Goal: Task Accomplishment & Management: Manage account settings

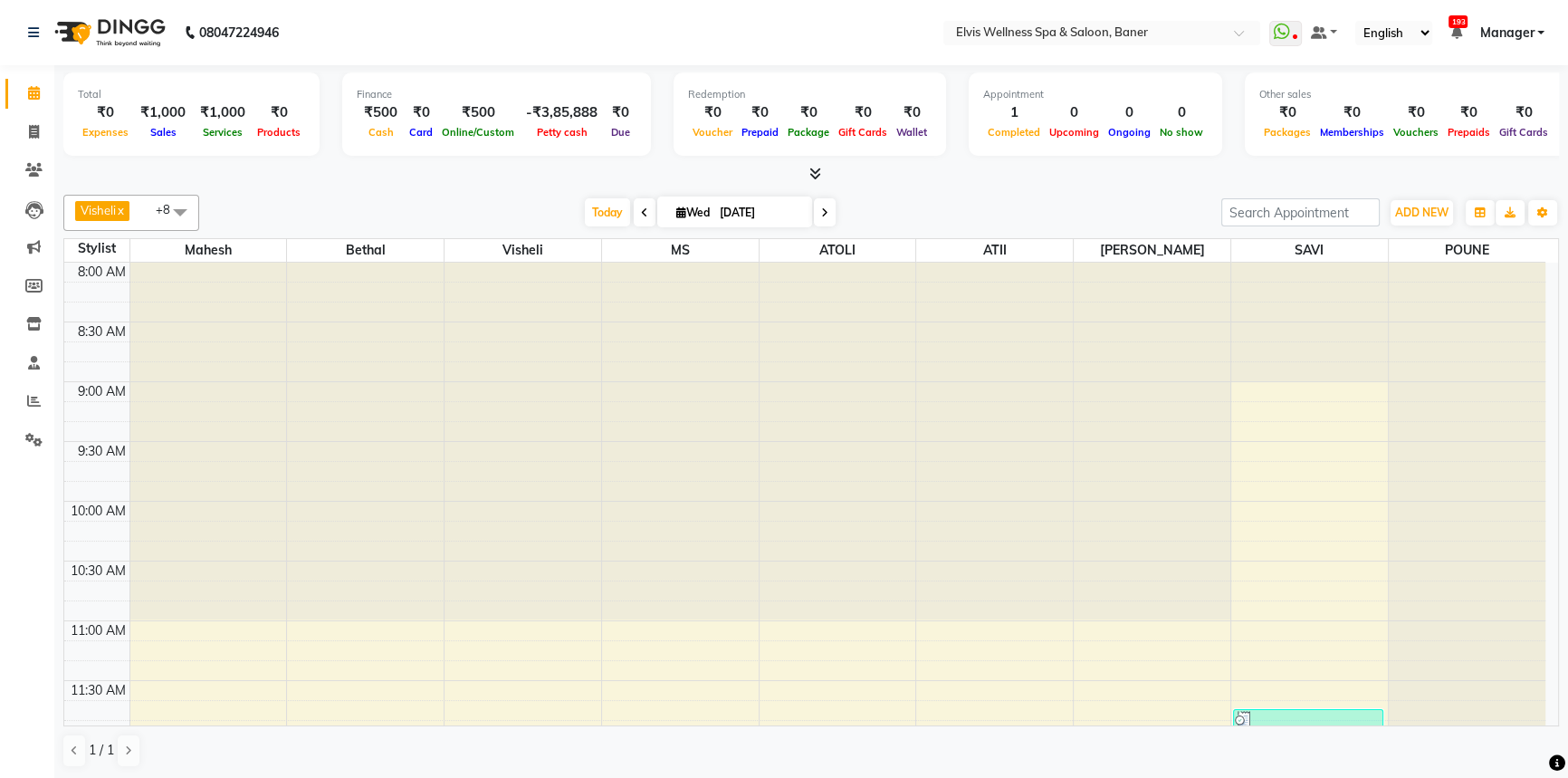
scroll to position [395, 0]
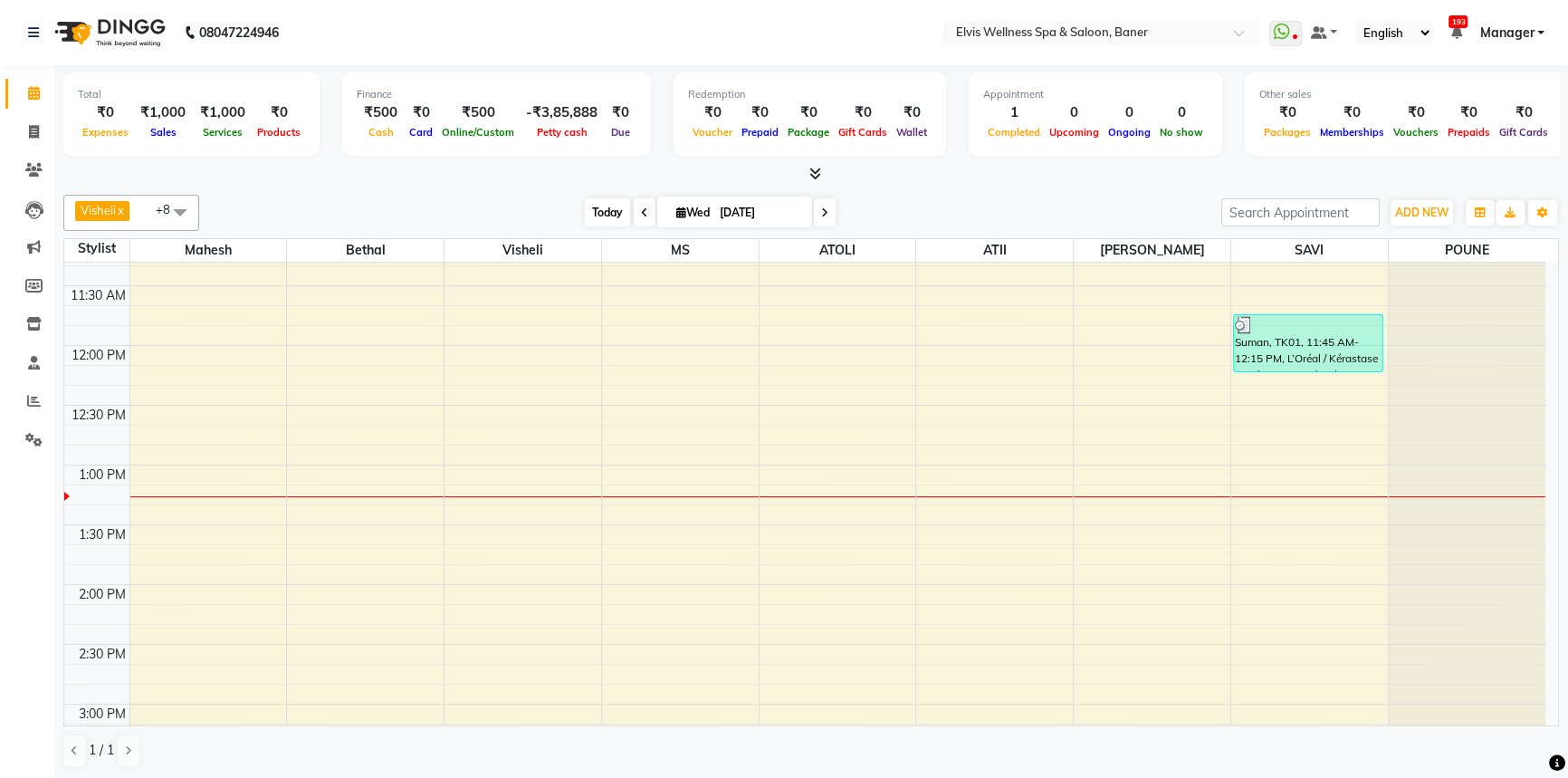
click at [593, 208] on span "Today" at bounding box center [607, 212] width 45 height 28
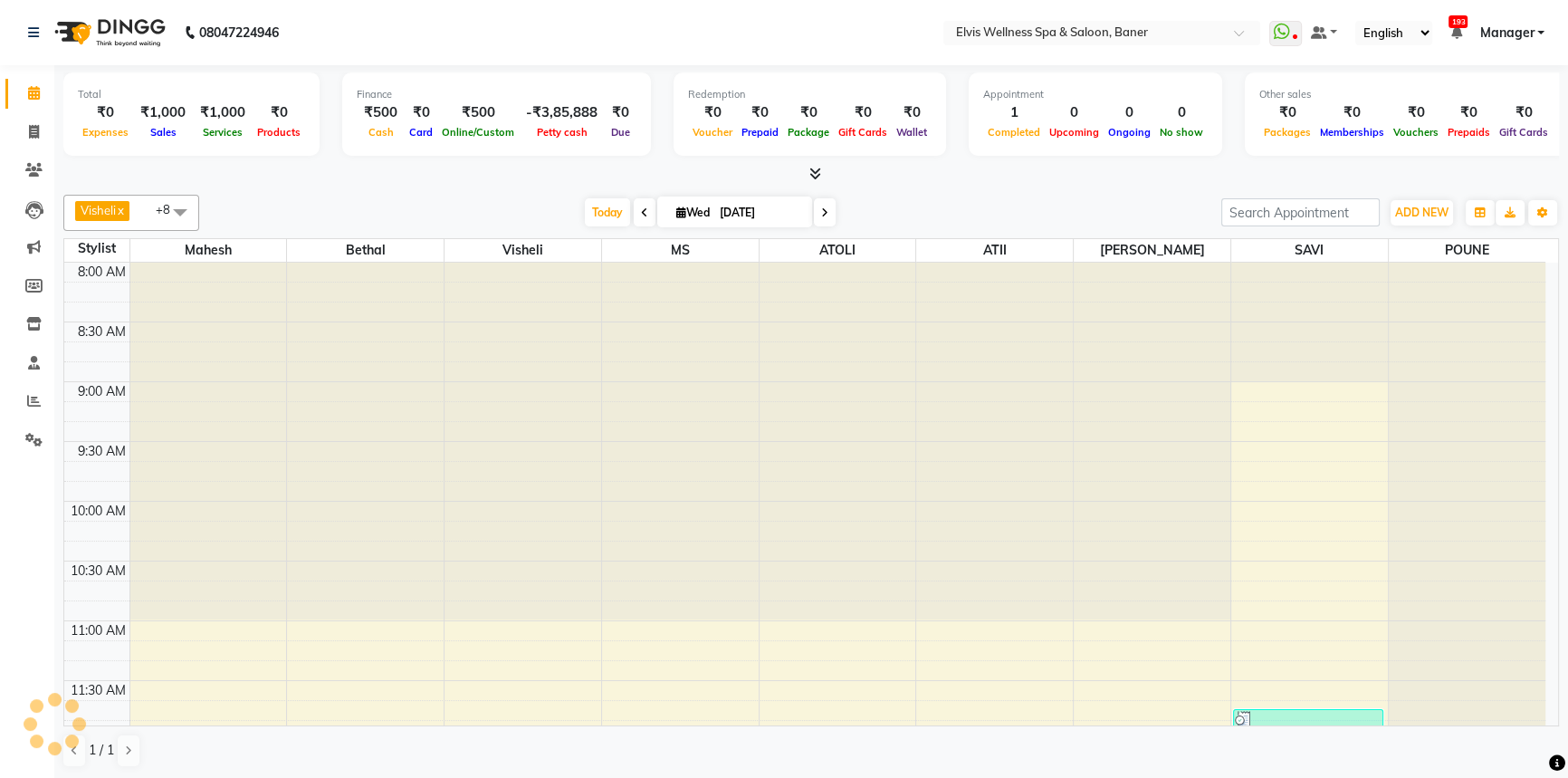
scroll to position [597, 0]
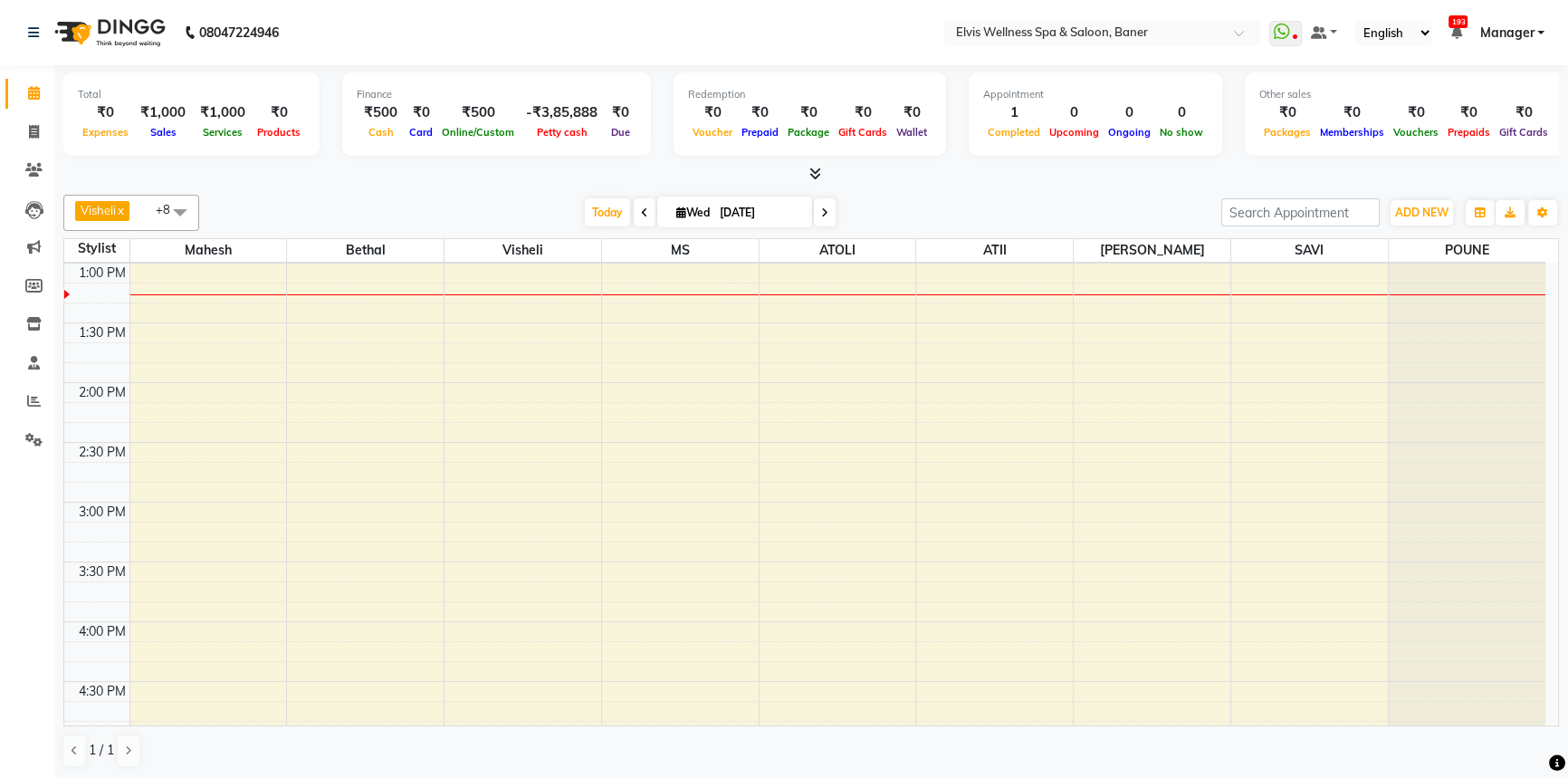
click at [647, 210] on span at bounding box center [644, 212] width 22 height 28
type input "02-09-2025"
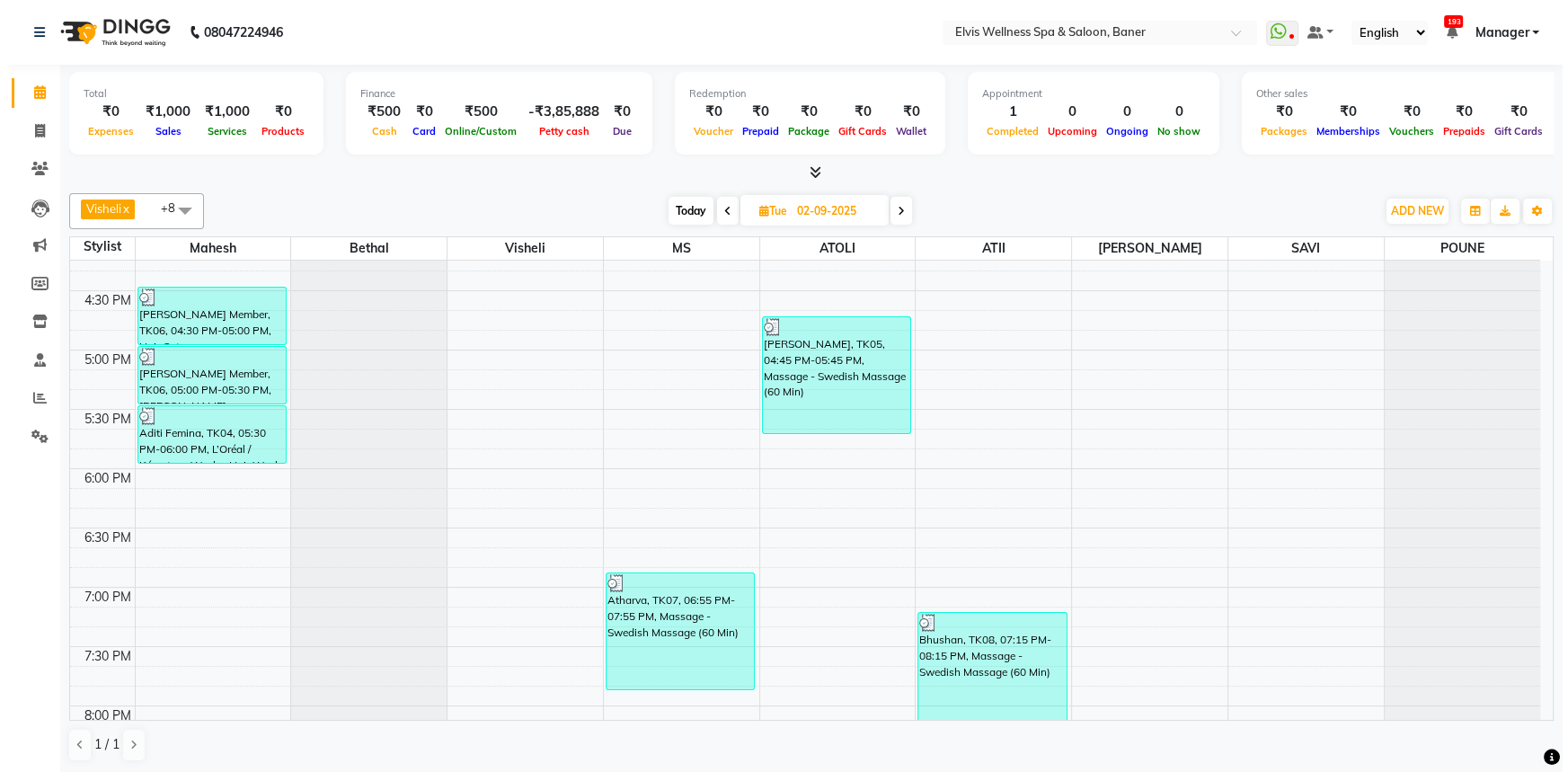
scroll to position [948, 0]
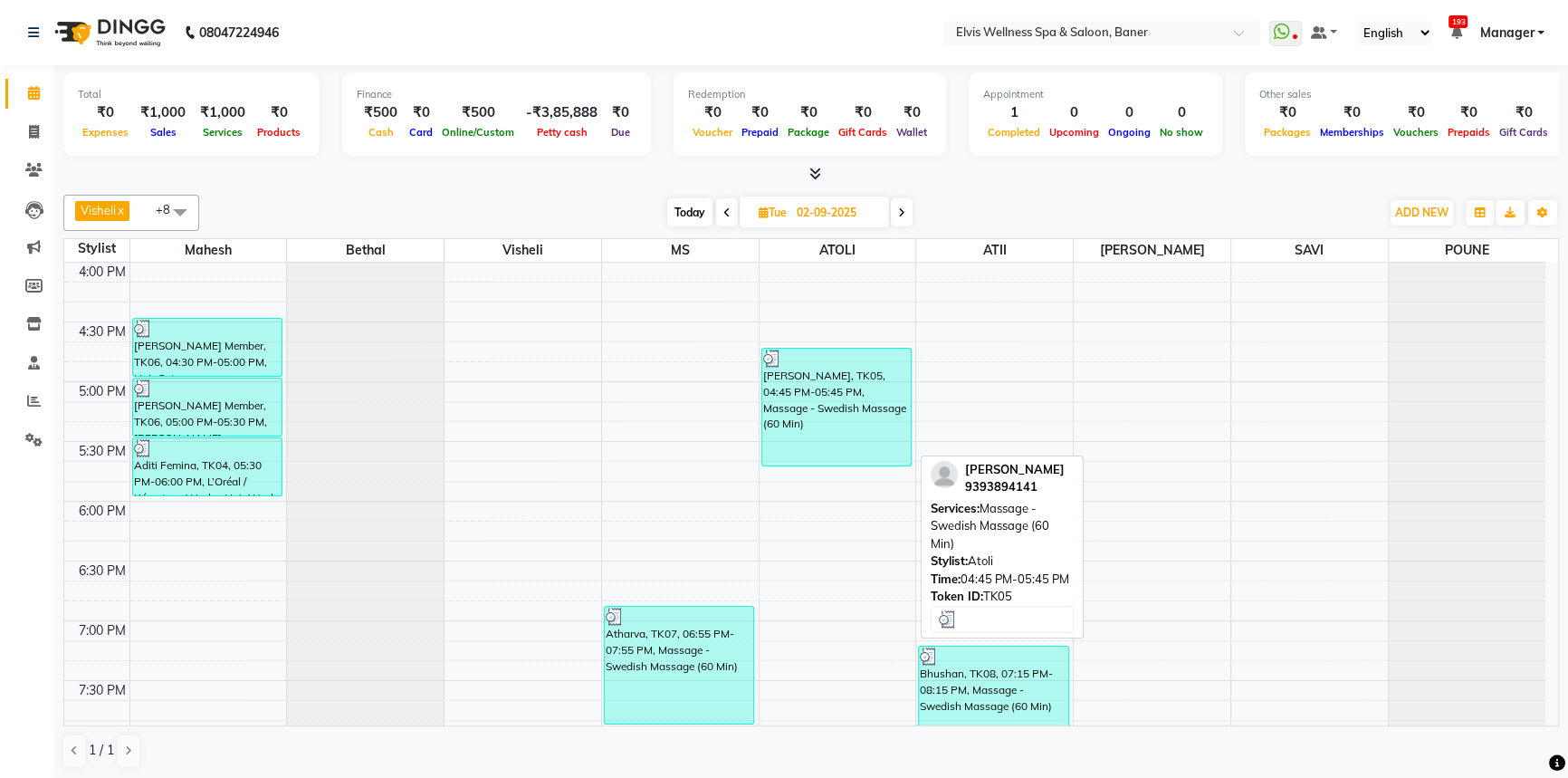
click at [821, 397] on div "[PERSON_NAME], TK05, 04:45 PM-05:45 PM, Massage - Swedish Massage (60 Min)" at bounding box center [836, 407] width 148 height 117
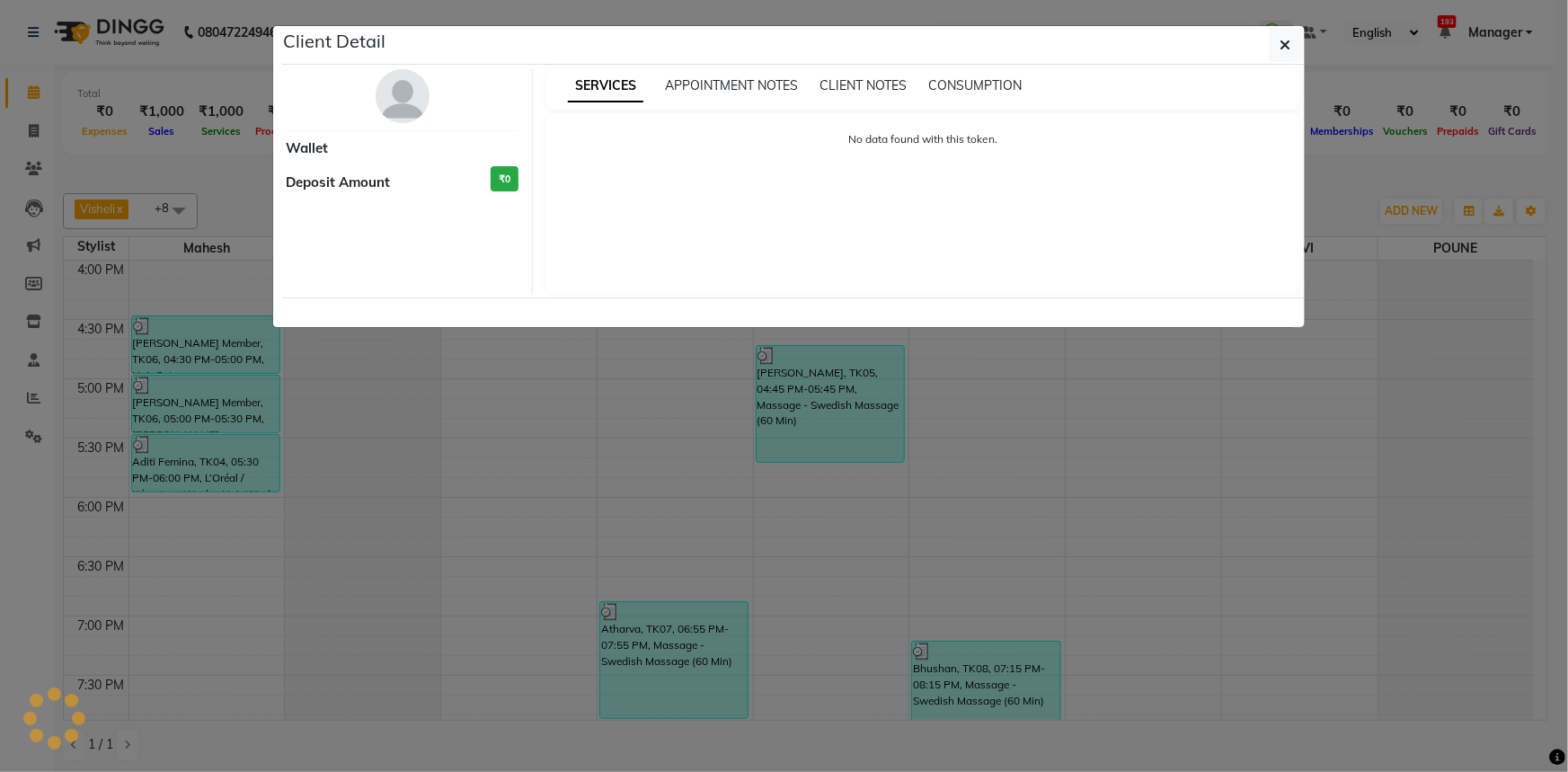
select select "3"
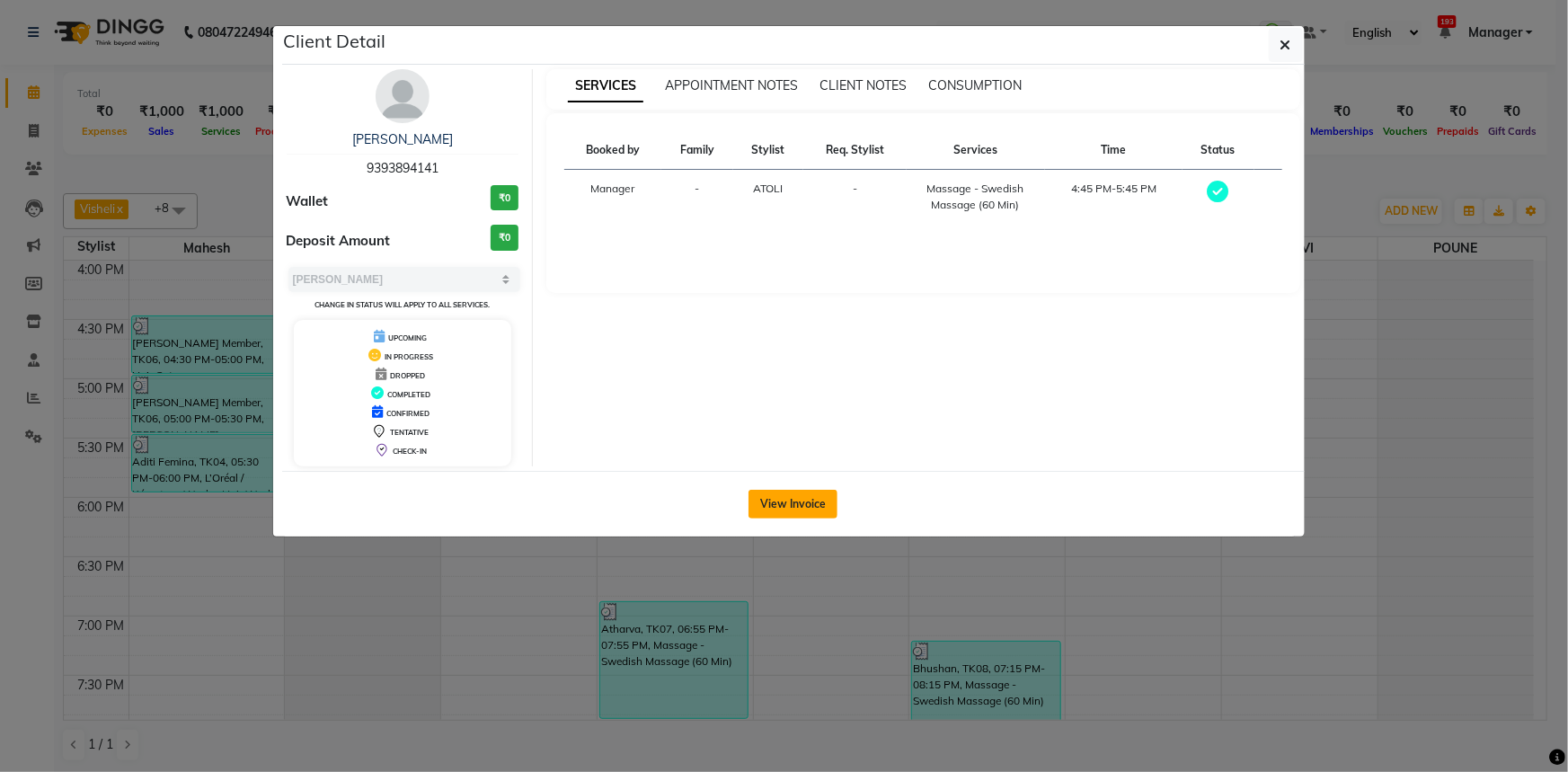
click at [756, 517] on button "View Invoice" at bounding box center [793, 503] width 89 height 29
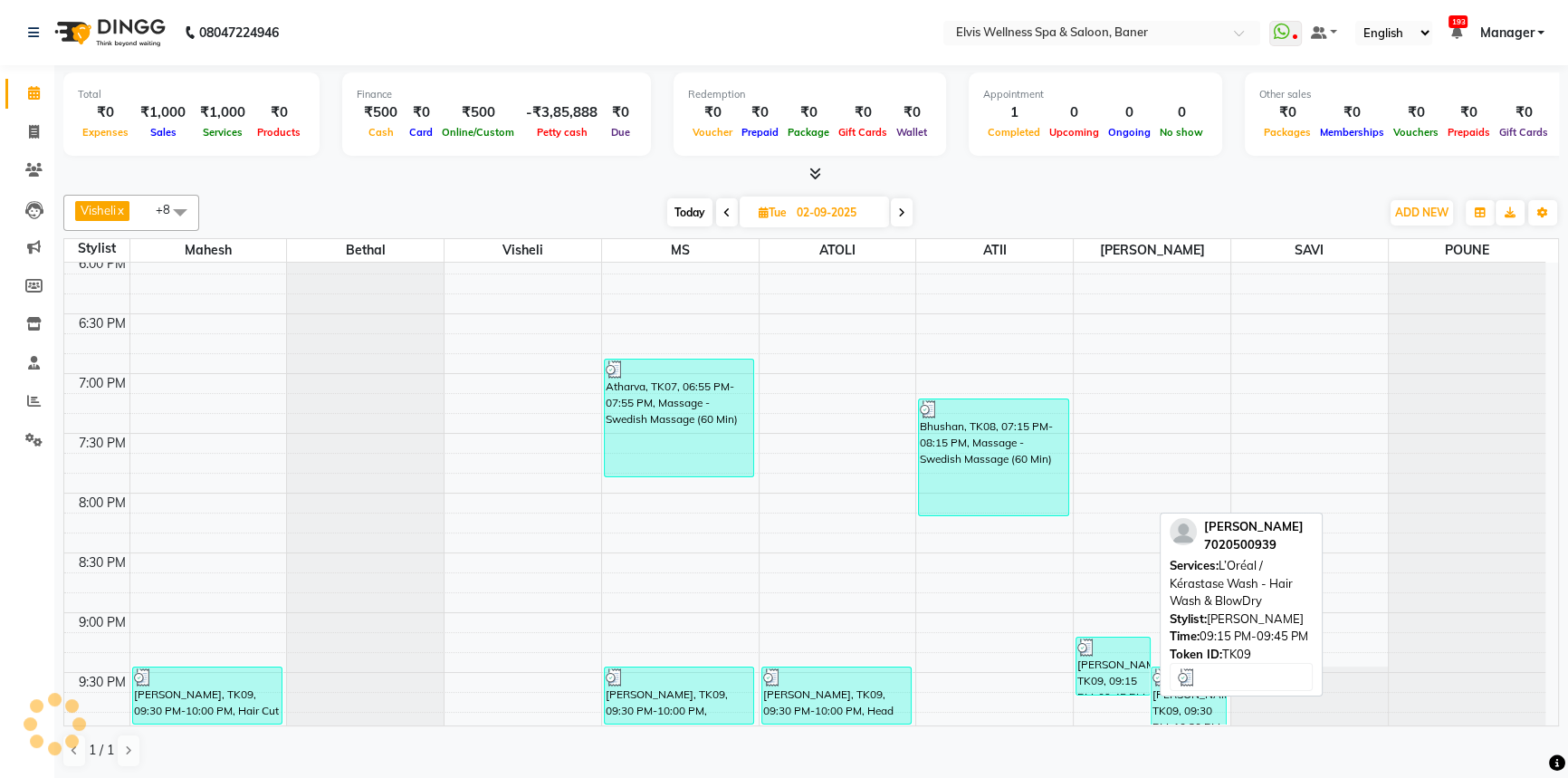
click at [1134, 665] on div "[PERSON_NAME], TK09, 09:15 PM-09:45 PM, L’Oréal / Kérastase Wash - Hair Wash & …" at bounding box center [1113, 665] width 73 height 57
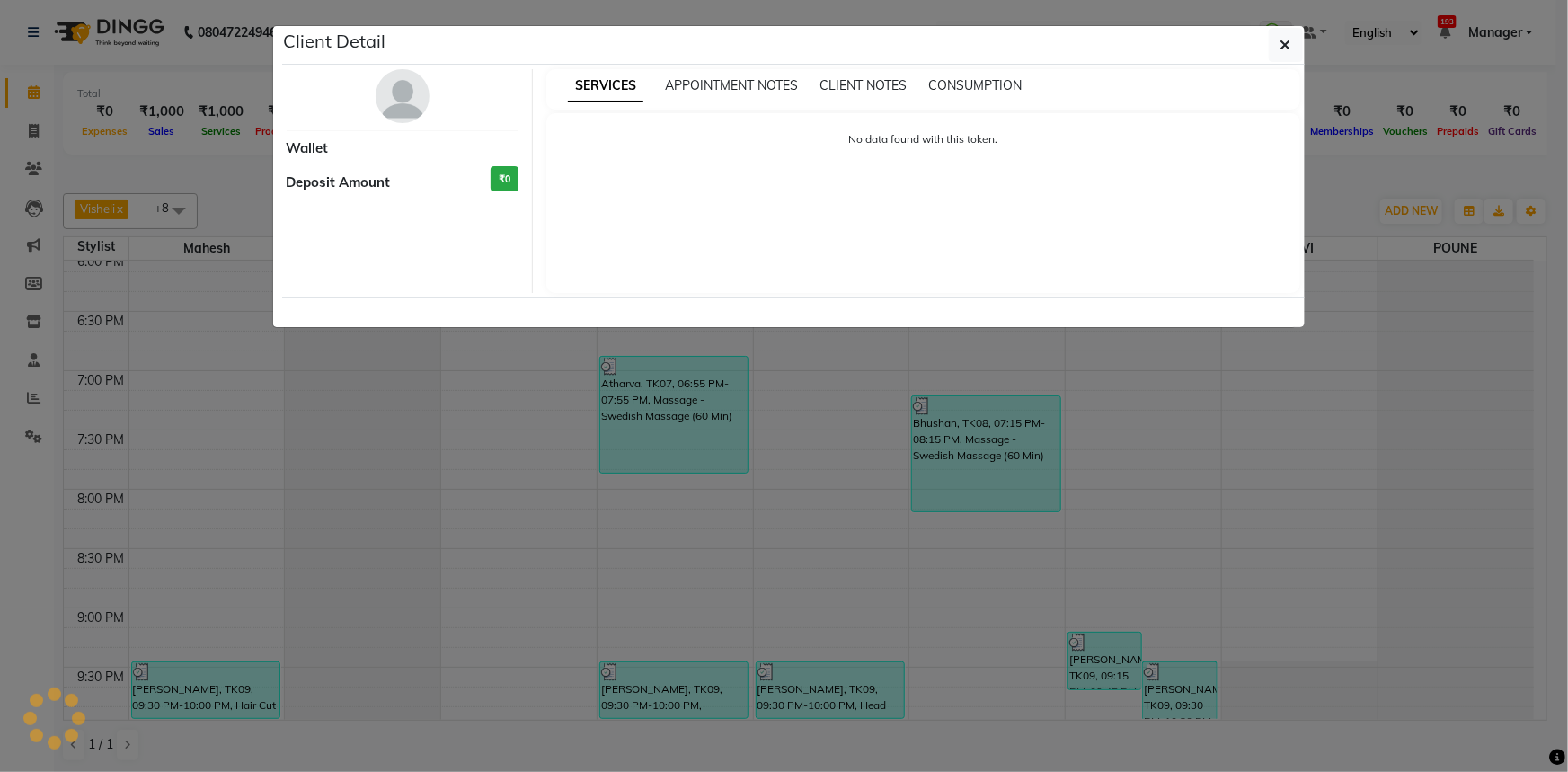
select select "3"
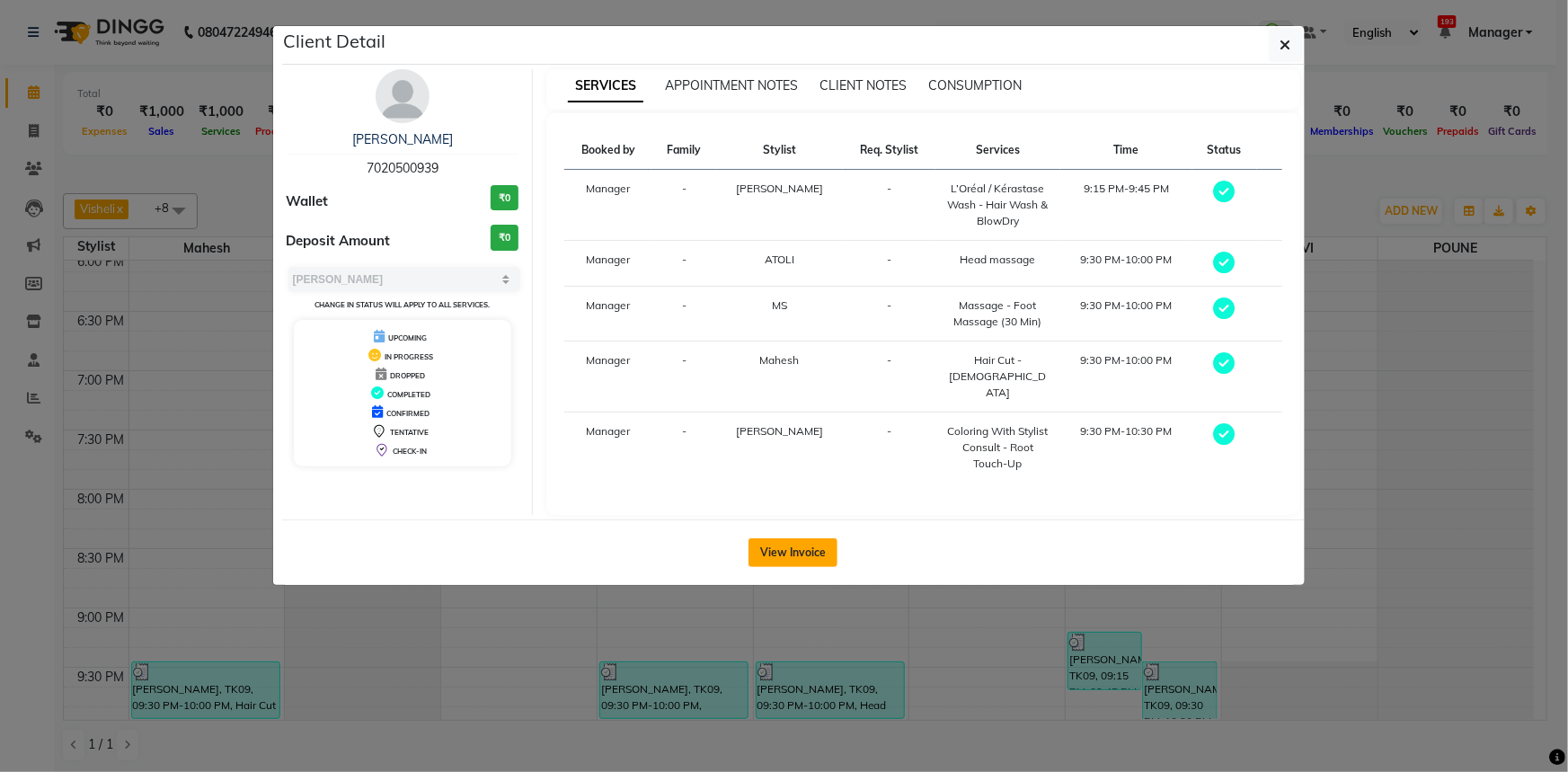
click at [772, 538] on button "View Invoice" at bounding box center [793, 552] width 89 height 29
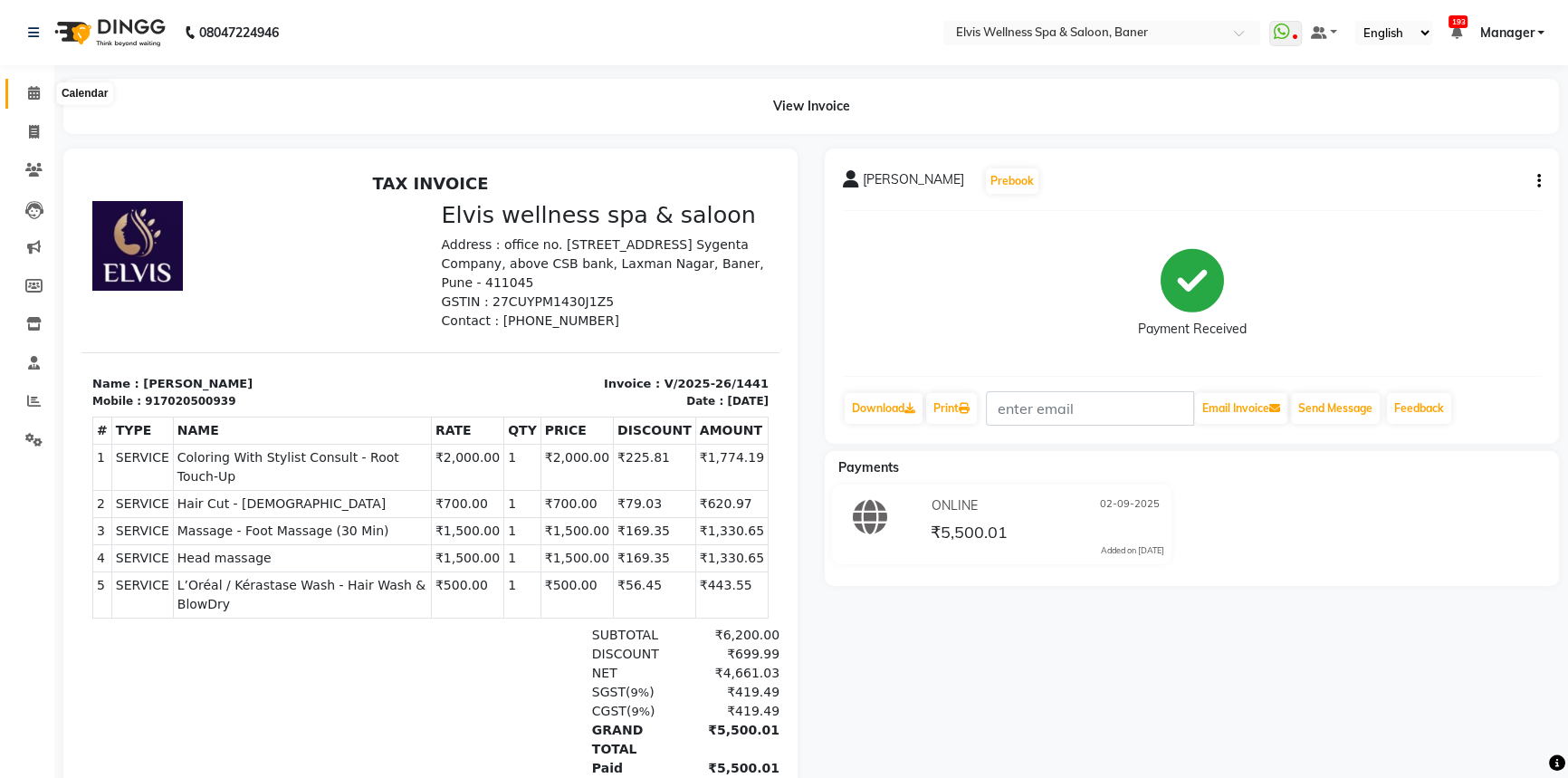
click at [26, 92] on span at bounding box center [34, 94] width 32 height 21
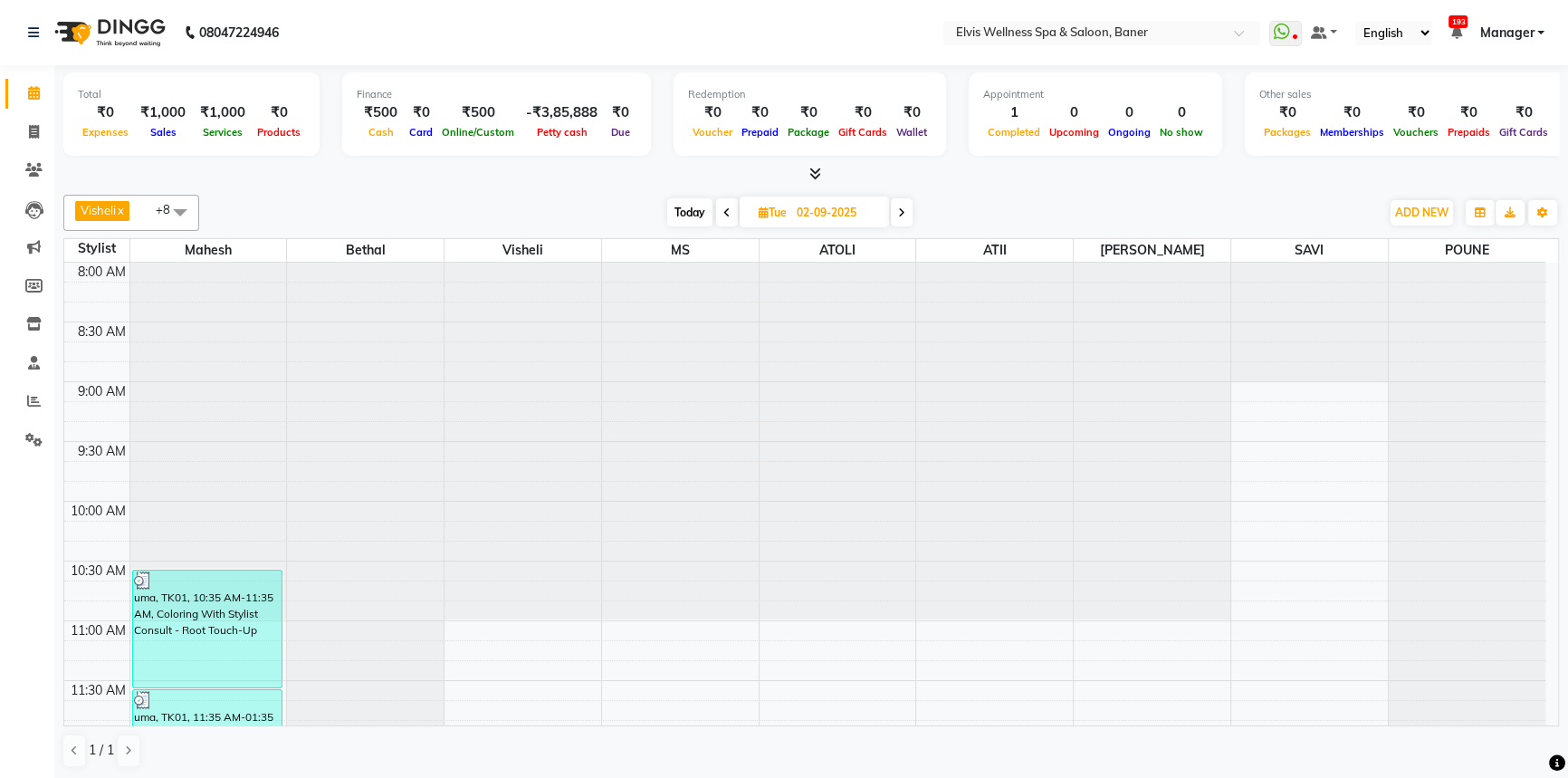
drag, startPoint x: 680, startPoint y: 201, endPoint x: 948, endPoint y: 193, distance: 268.1
click at [684, 201] on span "Today" at bounding box center [690, 212] width 45 height 28
type input "[DATE]"
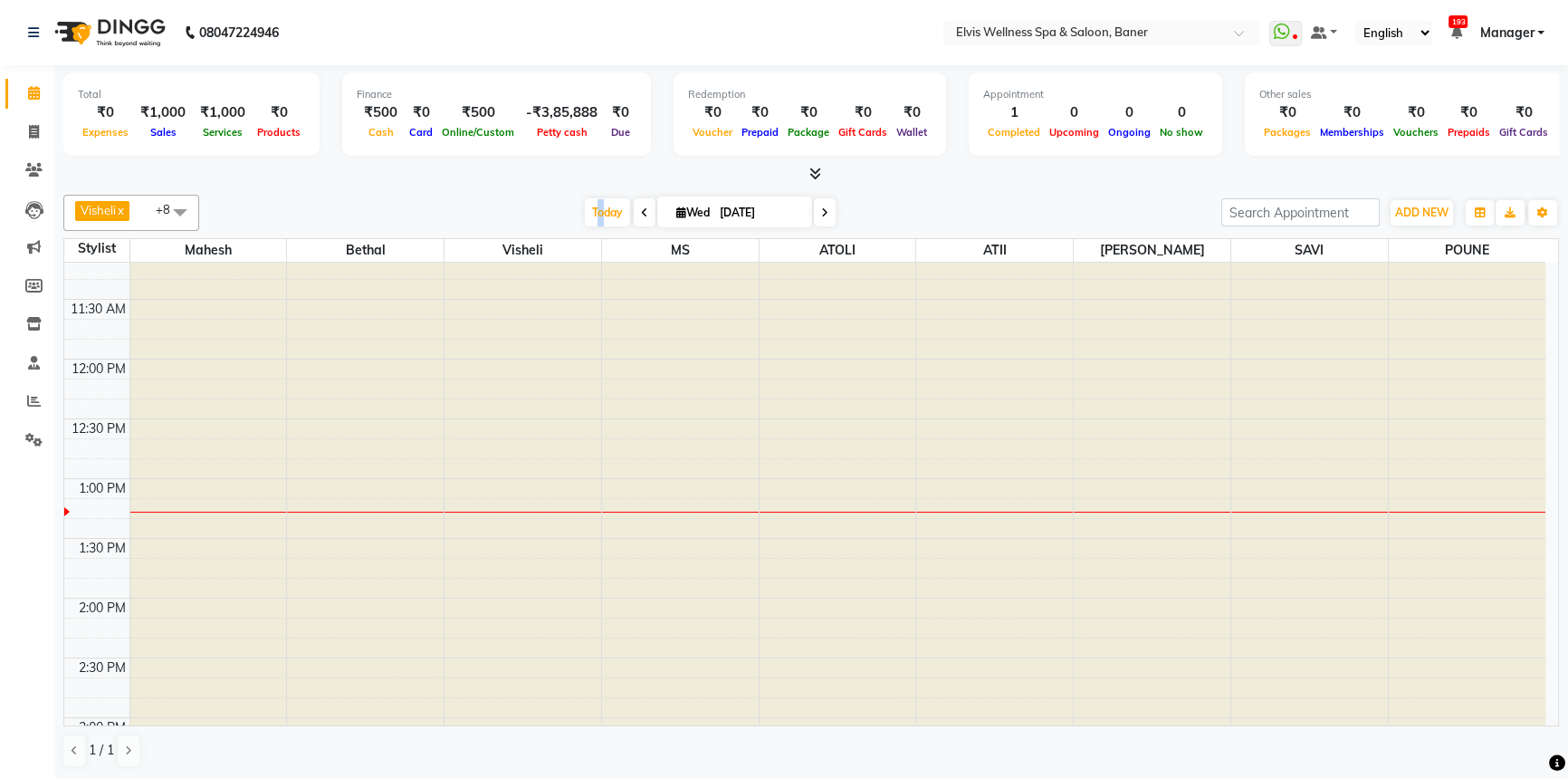
scroll to position [411, 0]
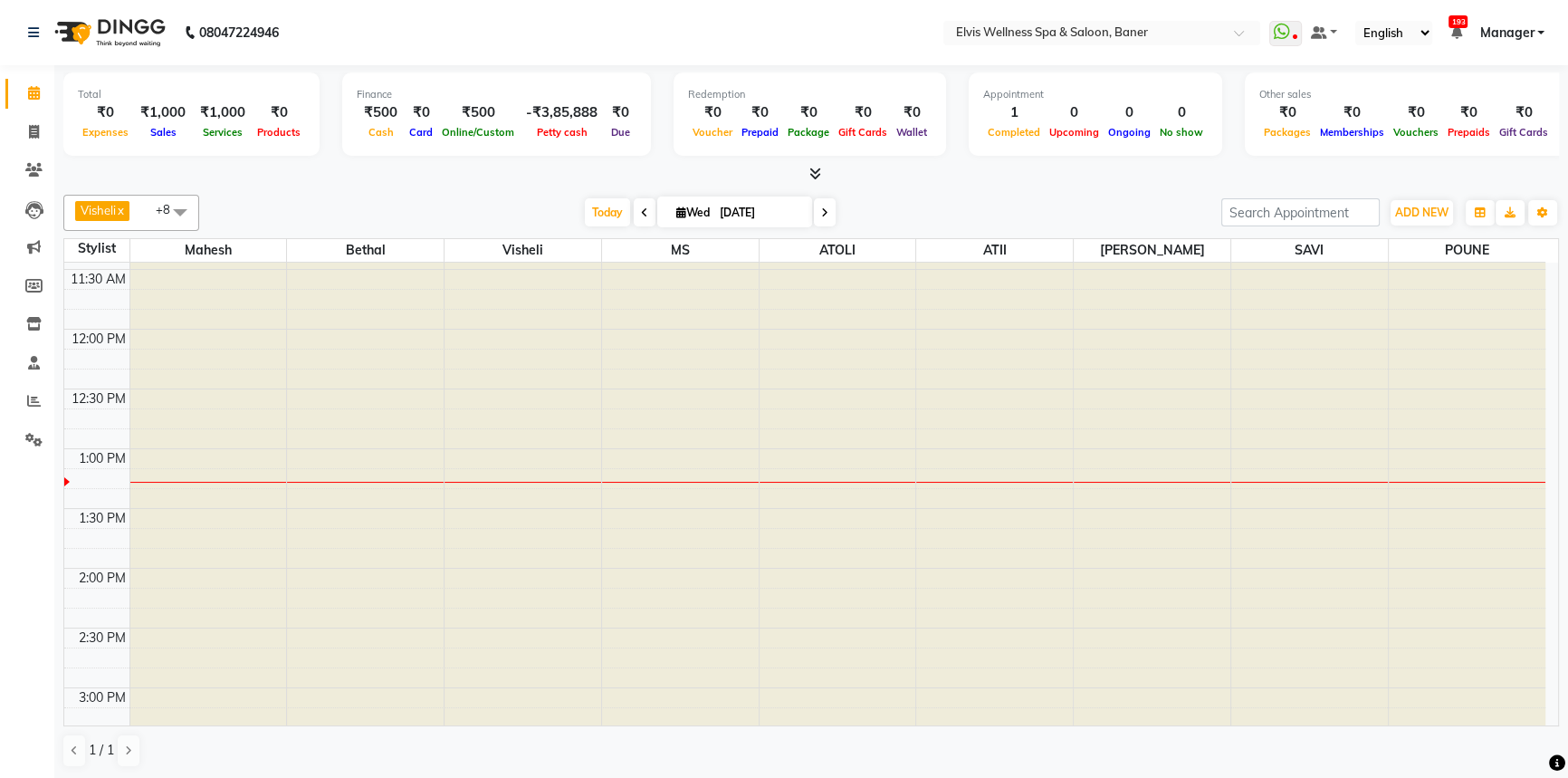
click at [459, 178] on div at bounding box center [811, 174] width 1496 height 19
click at [591, 211] on span "Today" at bounding box center [607, 212] width 45 height 28
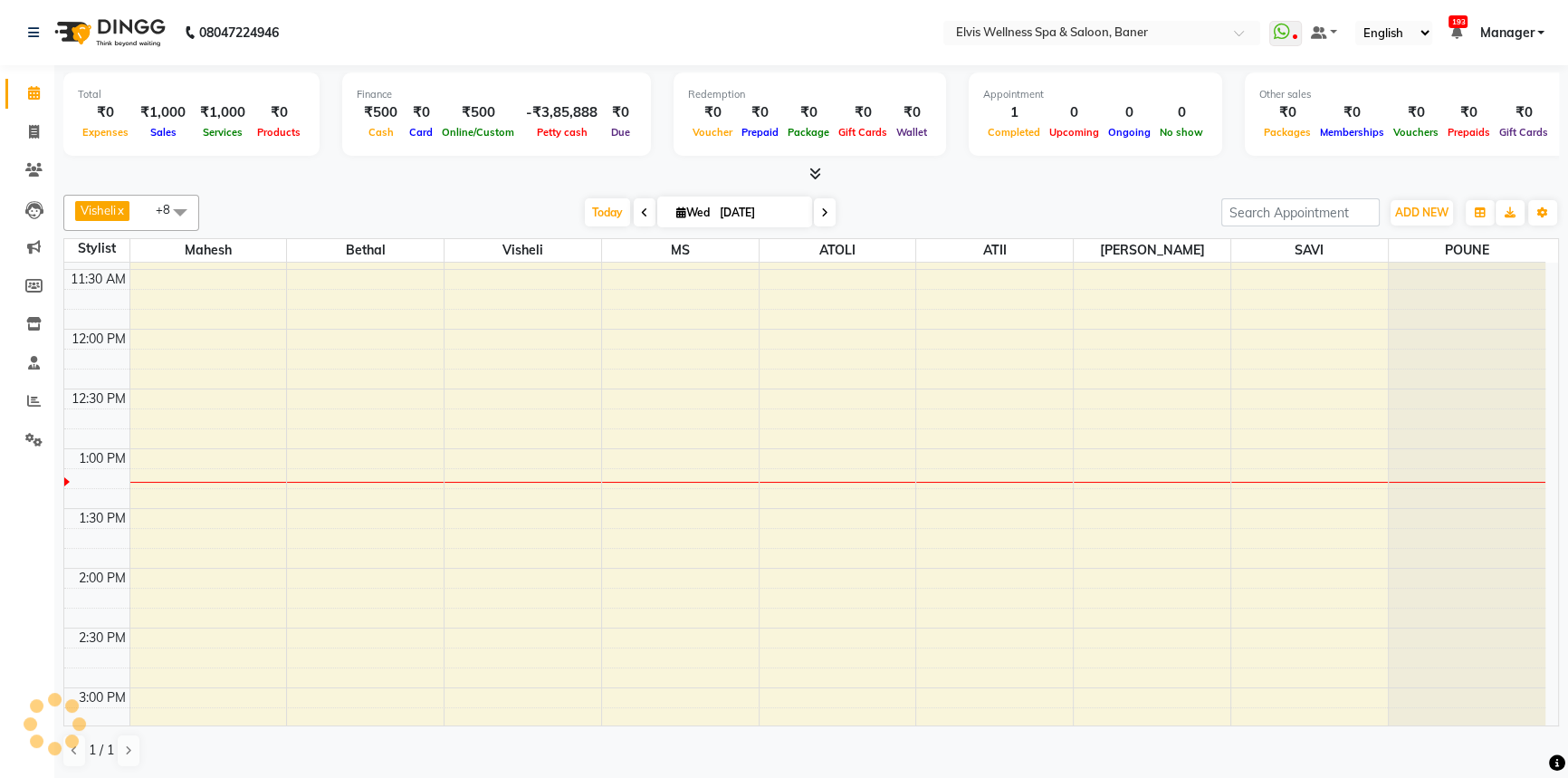
scroll to position [597, 0]
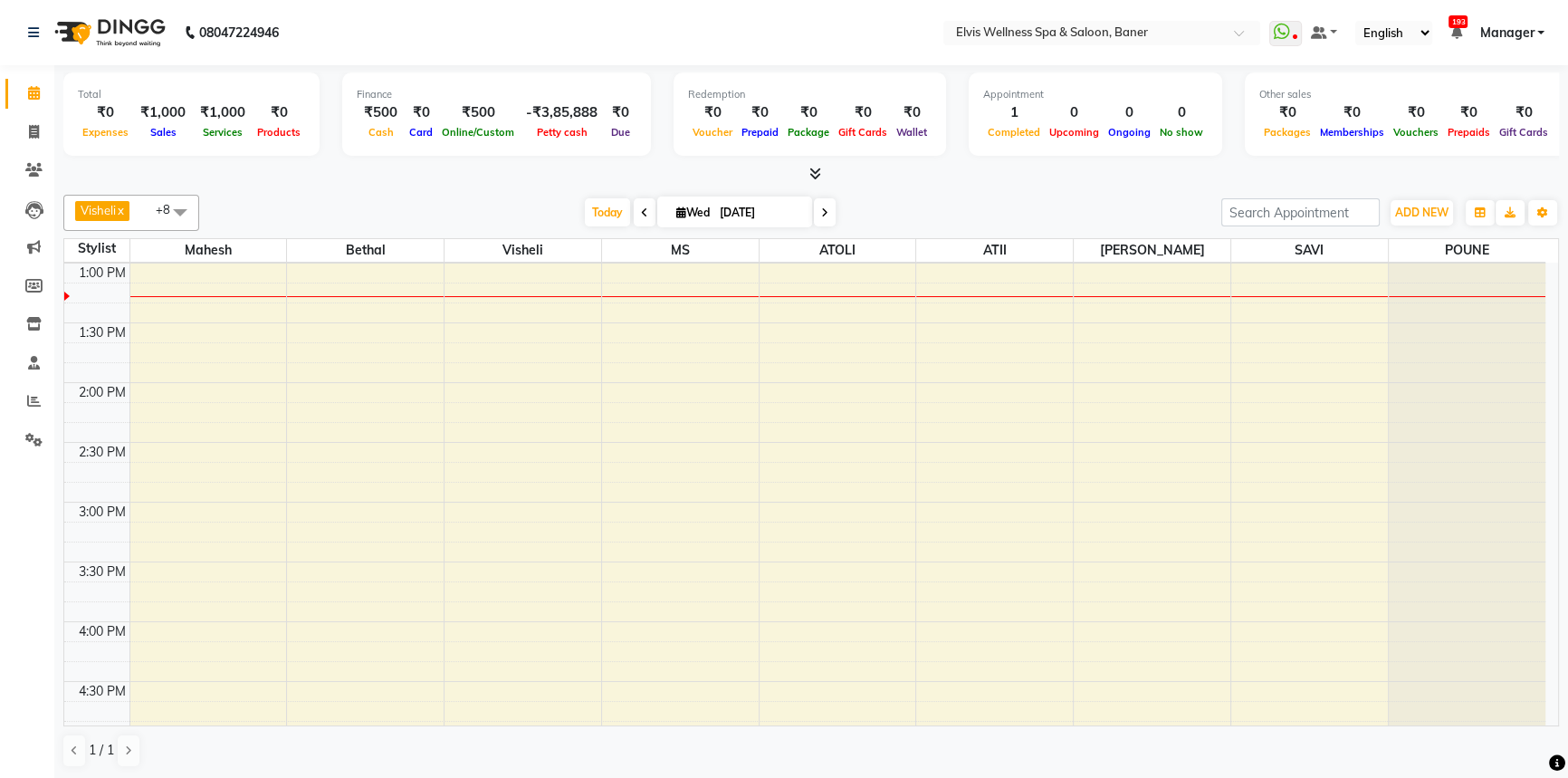
click at [907, 216] on div "[DATE] [DATE]" at bounding box center [710, 212] width 1004 height 27
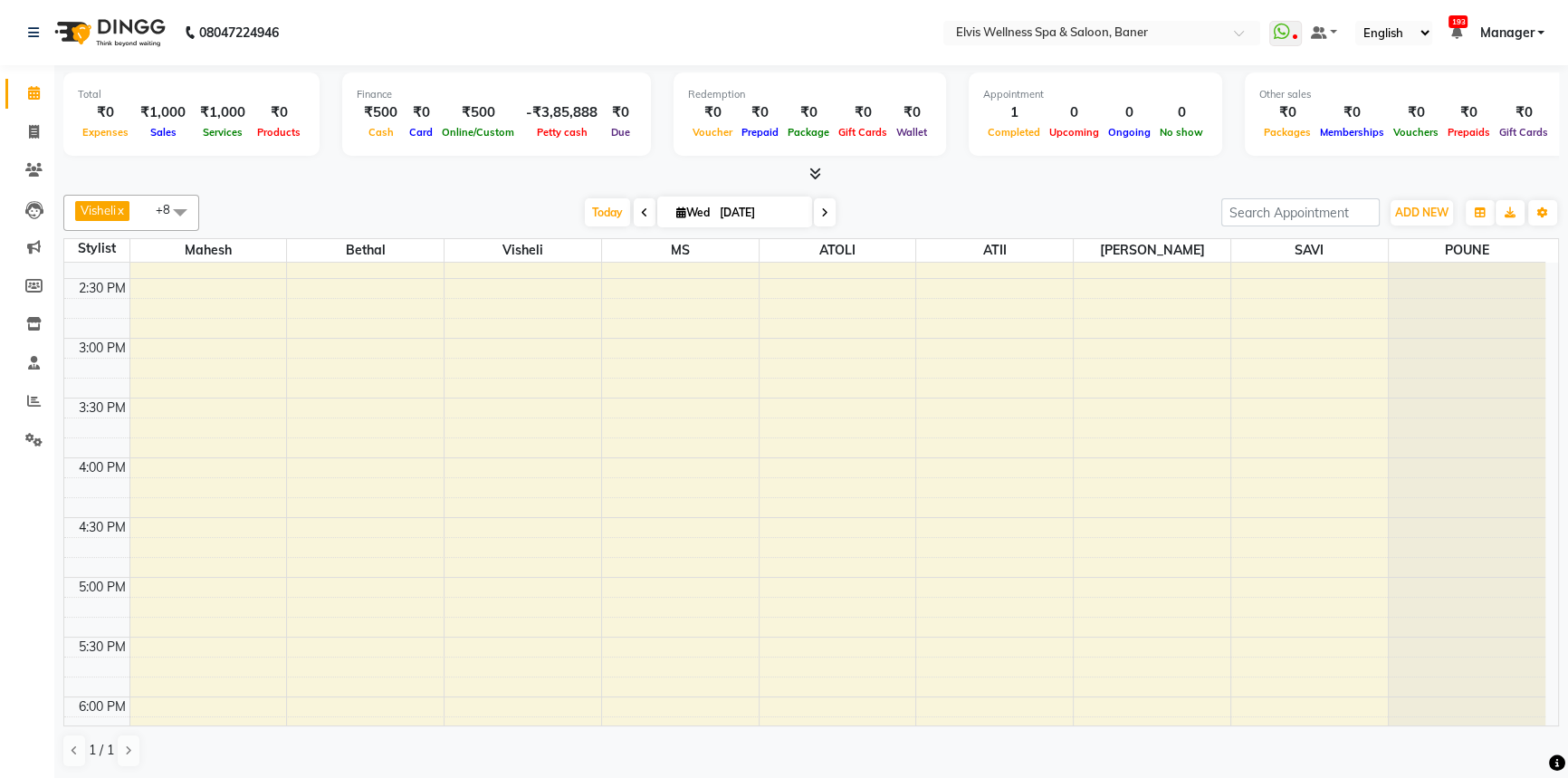
click at [671, 217] on span "[DATE]" at bounding box center [735, 211] width 155 height 31
click at [676, 210] on icon at bounding box center [681, 212] width 10 height 12
select select "9"
select select "2025"
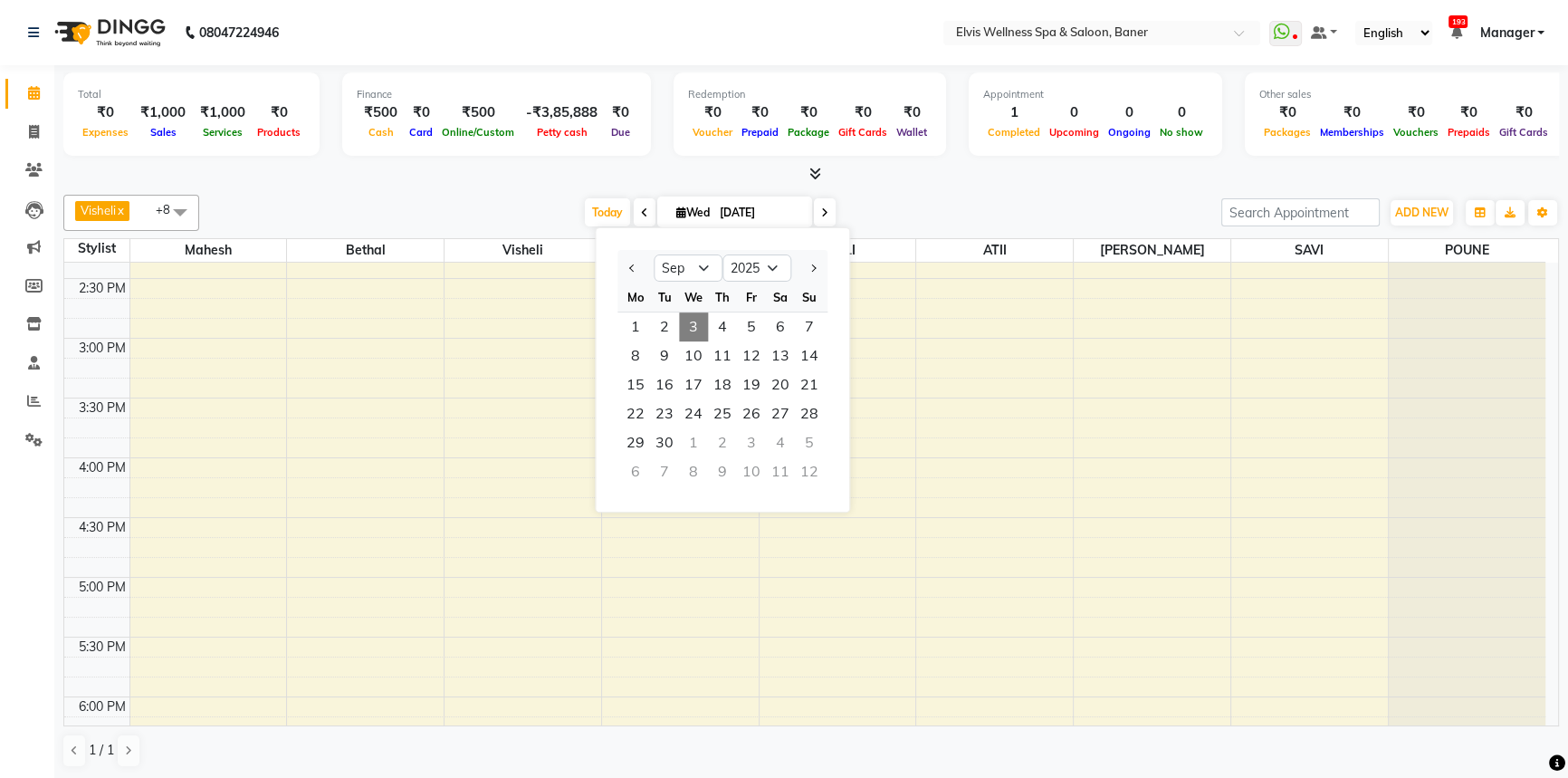
click at [910, 210] on div "[DATE] [DATE] Jan Feb Mar Apr May Jun [DATE] Aug Sep Oct Nov [DATE] 2016 2017 2…" at bounding box center [710, 212] width 1004 height 27
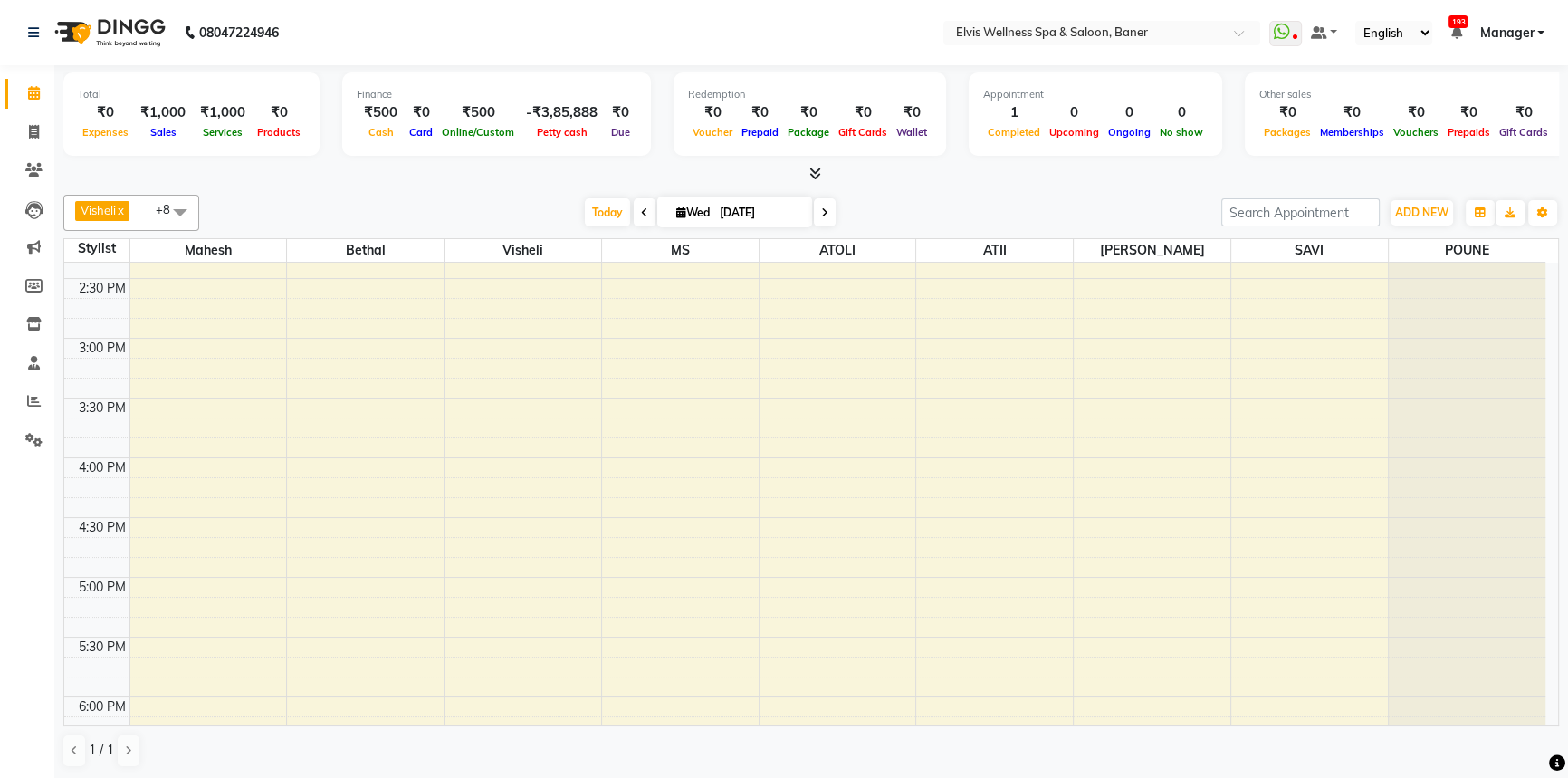
drag, startPoint x: 941, startPoint y: 188, endPoint x: 889, endPoint y: 186, distance: 52.0
click at [916, 187] on div "Visheli x MS x Bethal x ATOLI x ATII x SAVI x [PERSON_NAME] [PERSON_NAME] x +8 …" at bounding box center [811, 480] width 1496 height 587
click at [677, 216] on icon at bounding box center [681, 212] width 10 height 12
select select "9"
select select "2025"
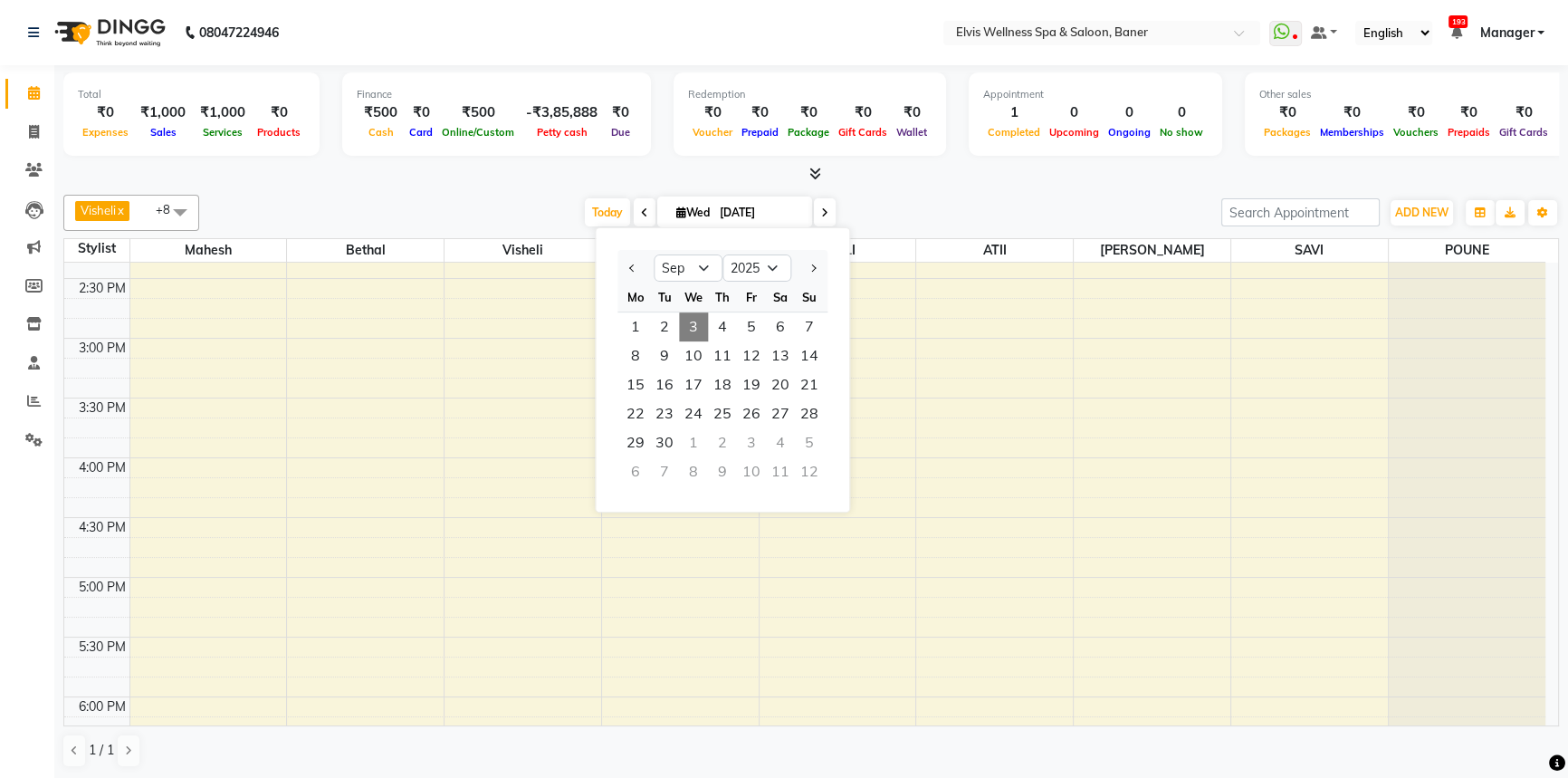
click at [970, 233] on div "Visheli x MS x Bethal x ATOLI x ATII x SAVI x [PERSON_NAME] [PERSON_NAME] x +8 …" at bounding box center [811, 480] width 1496 height 587
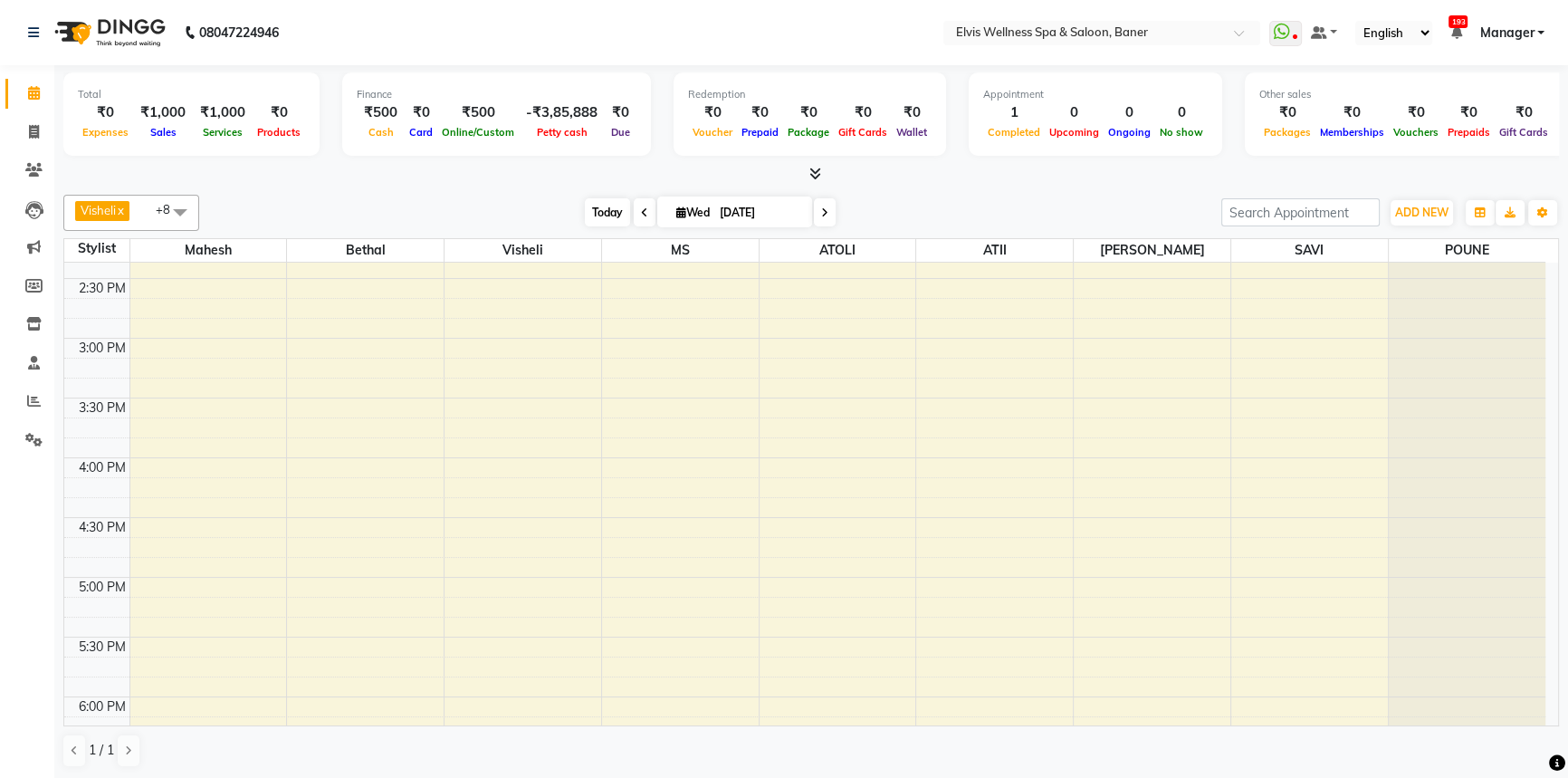
click at [597, 212] on span "Today" at bounding box center [607, 212] width 45 height 28
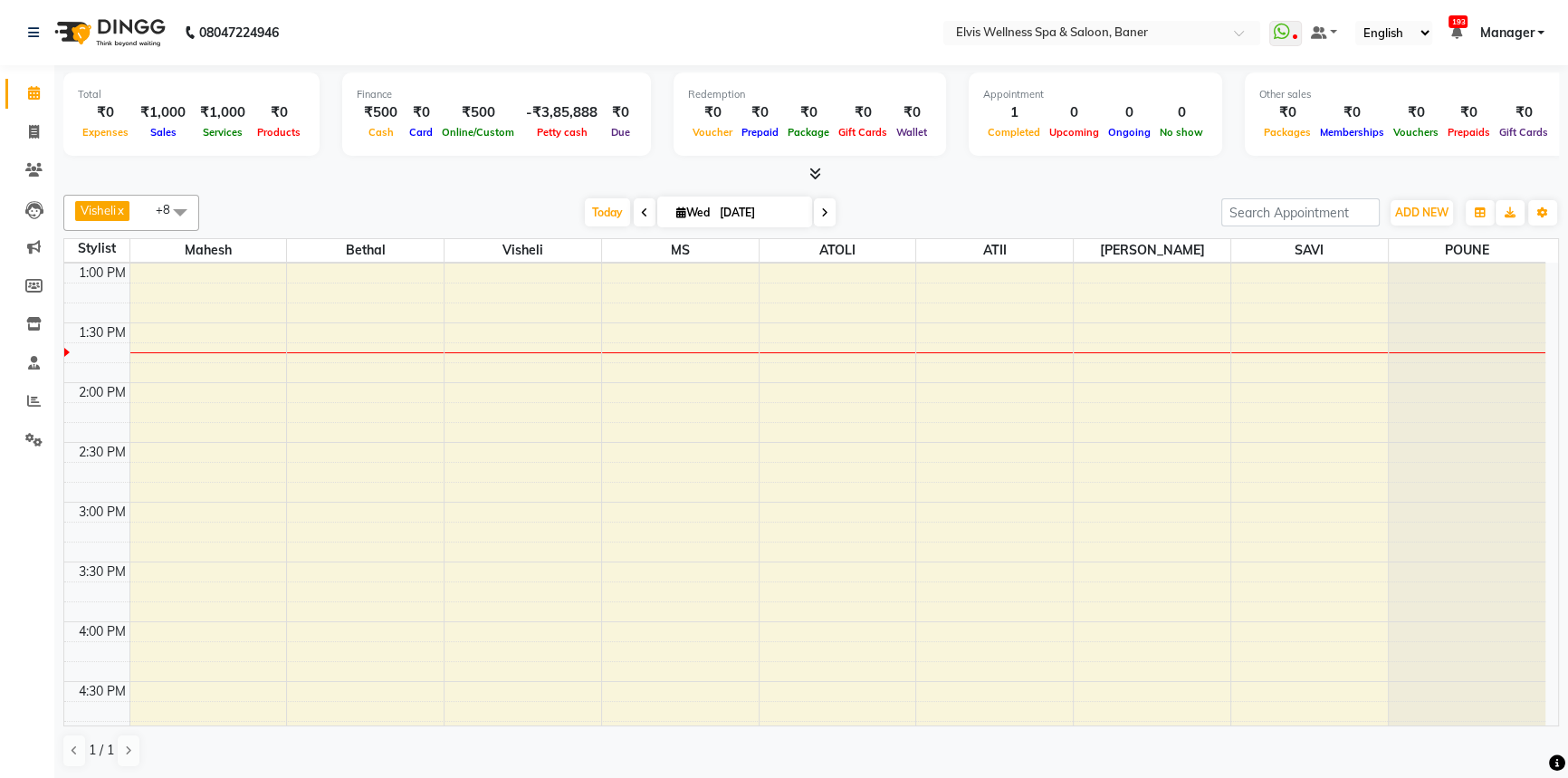
click at [1041, 195] on div "Visheli x MS x Bethal x ATOLI x ATII x SAVI x [PERSON_NAME] [PERSON_NAME] x +8 …" at bounding box center [811, 212] width 1496 height 37
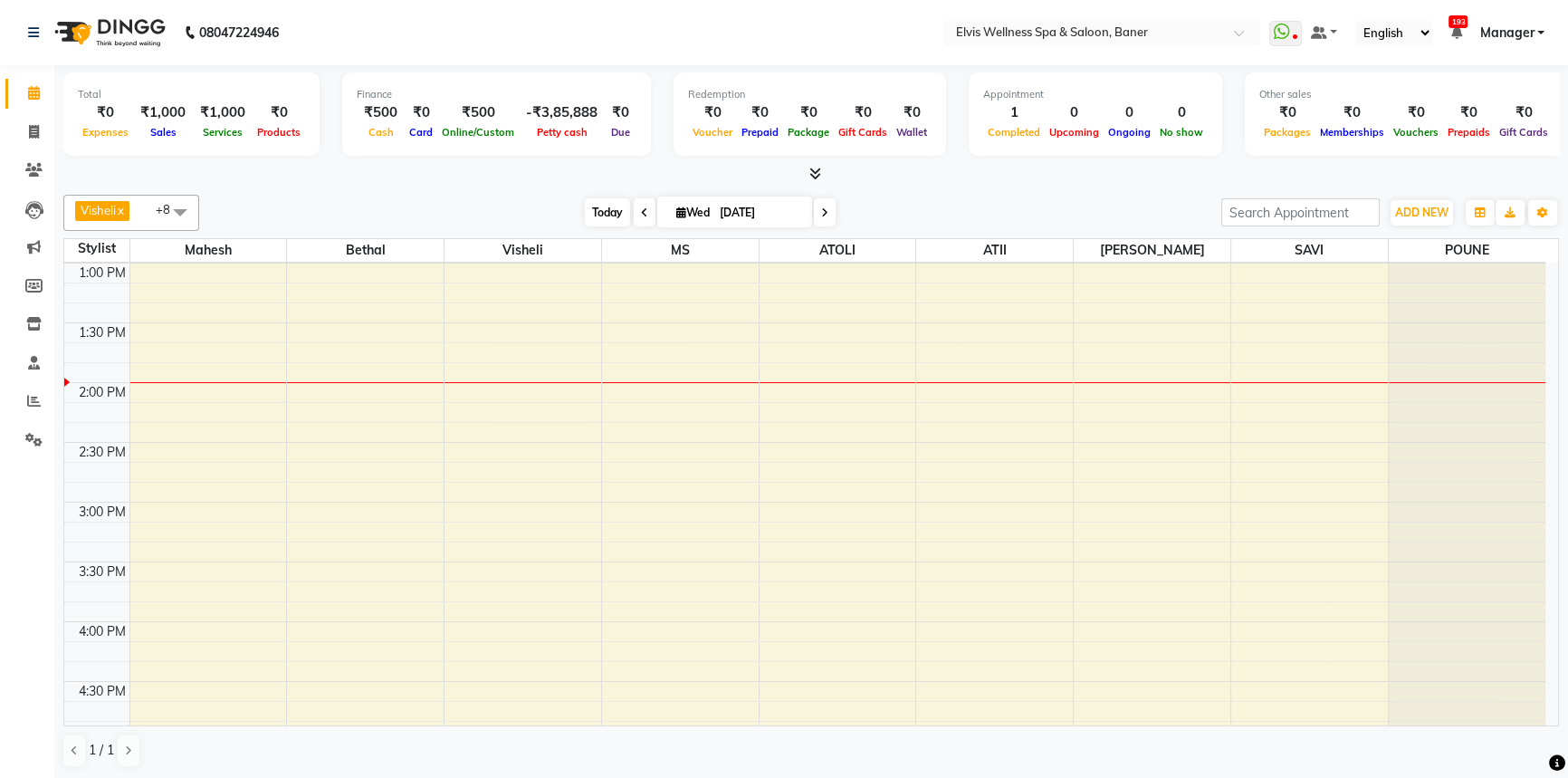
click at [598, 225] on span "Today" at bounding box center [607, 212] width 45 height 28
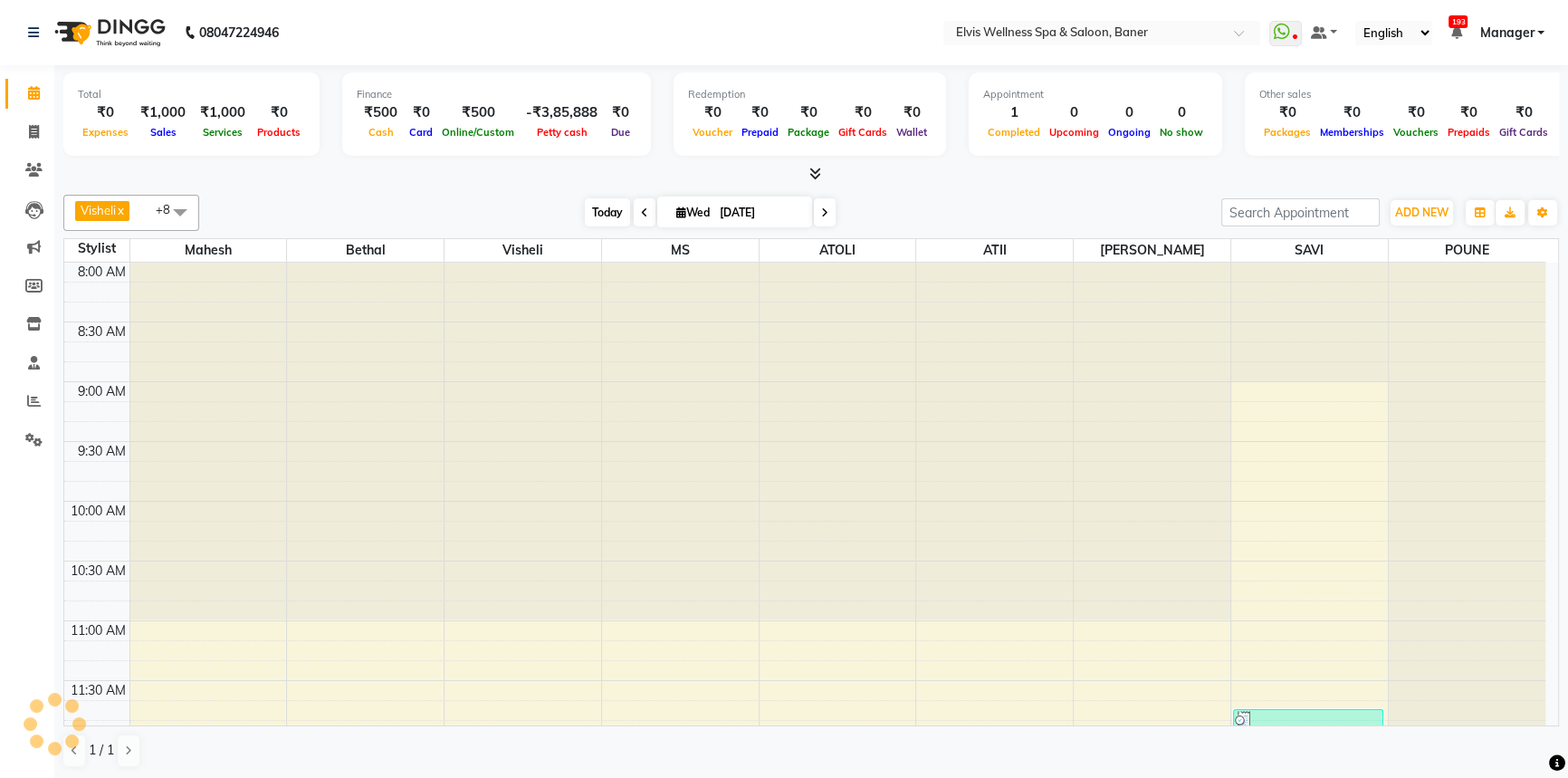
drag, startPoint x: 560, startPoint y: 222, endPoint x: 620, endPoint y: 219, distance: 60.1
click at [589, 225] on div "[DATE] [DATE]" at bounding box center [710, 212] width 1004 height 27
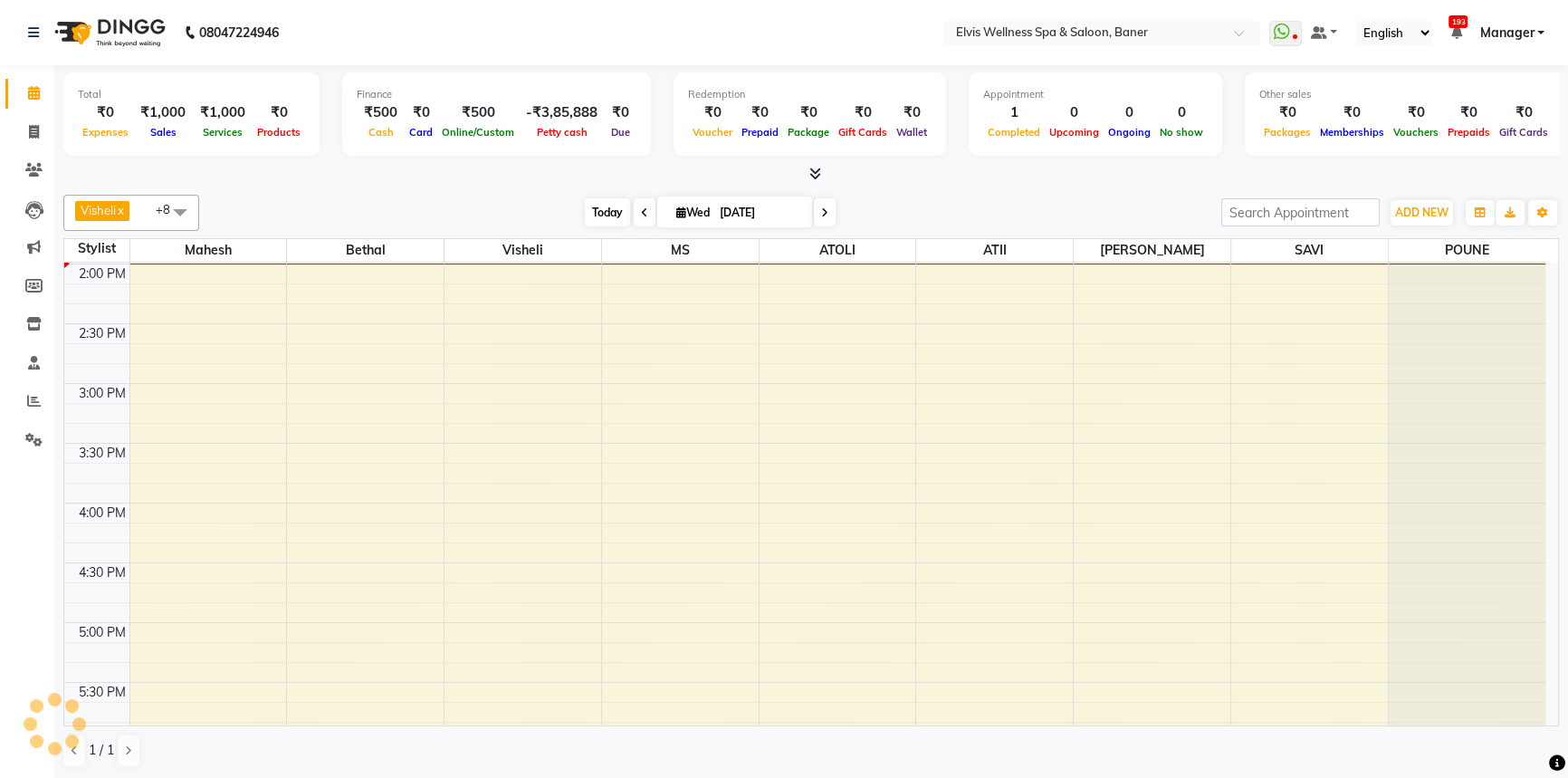
drag, startPoint x: 620, startPoint y: 219, endPoint x: 594, endPoint y: 219, distance: 26.0
click at [614, 219] on span "Today" at bounding box center [607, 212] width 45 height 28
click at [551, 223] on div "[DATE] [DATE]" at bounding box center [710, 212] width 1004 height 27
click at [584, 221] on span "Today" at bounding box center [607, 212] width 45 height 28
drag, startPoint x: 536, startPoint y: 221, endPoint x: 617, endPoint y: 210, distance: 81.7
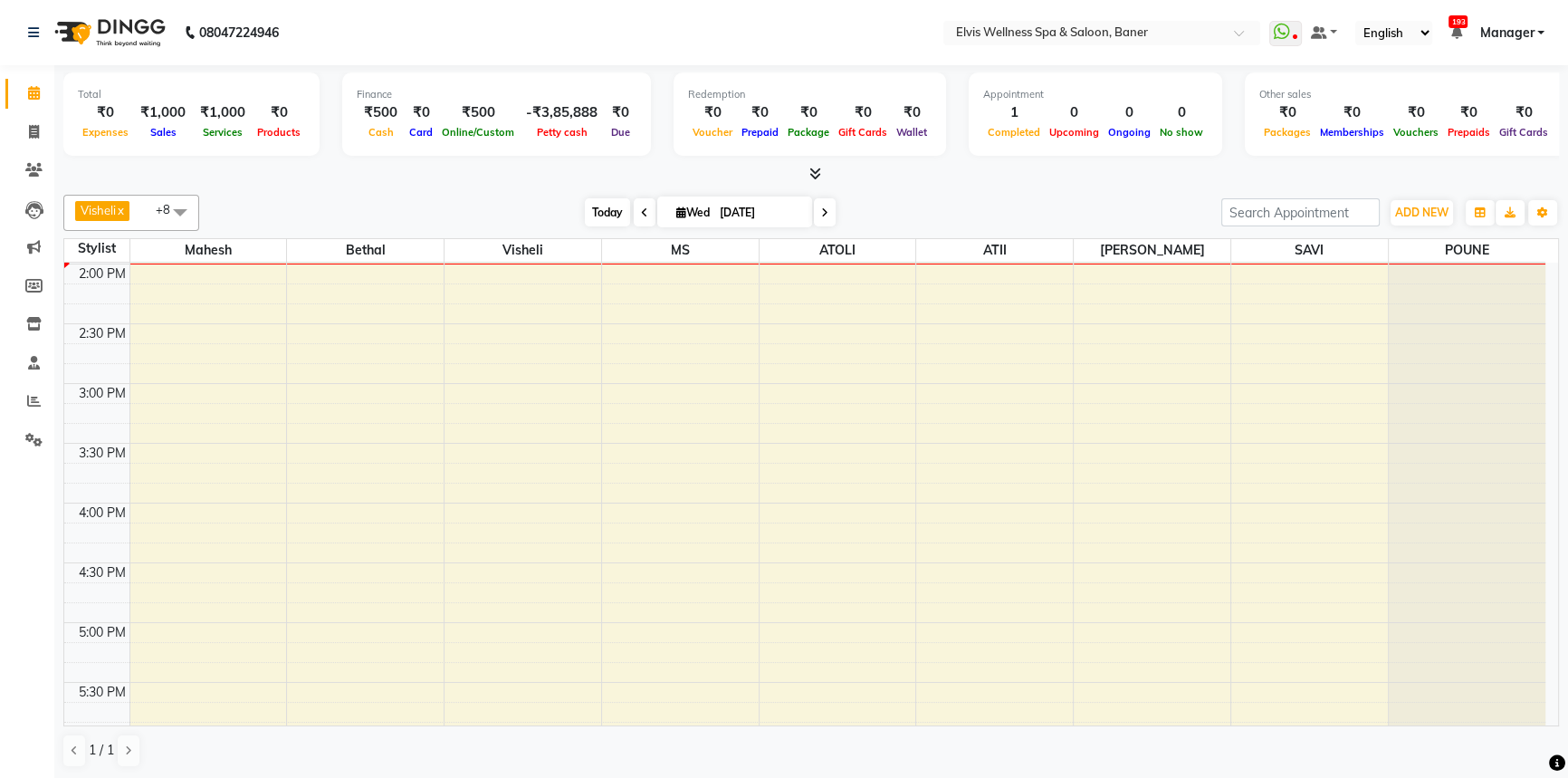
click at [578, 221] on div "[DATE] [DATE]" at bounding box center [710, 212] width 1004 height 27
click at [618, 209] on span "Today" at bounding box center [607, 212] width 45 height 28
click at [590, 208] on span "Today" at bounding box center [607, 212] width 45 height 28
click at [673, 217] on span "[DATE]" at bounding box center [735, 211] width 155 height 31
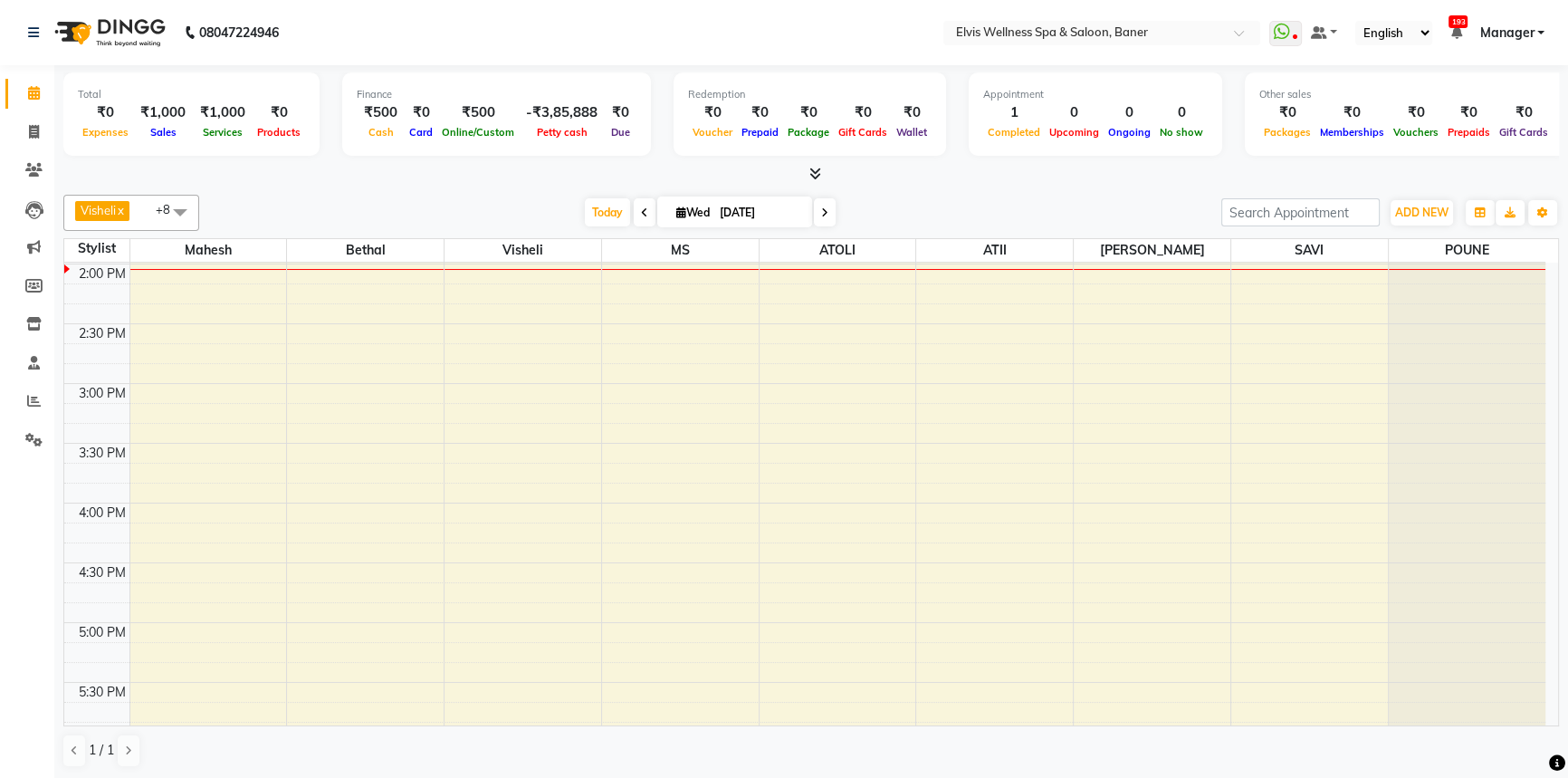
click at [706, 202] on span "[DATE]" at bounding box center [735, 211] width 155 height 31
click at [676, 208] on icon at bounding box center [681, 212] width 10 height 12
select select "9"
select select "2025"
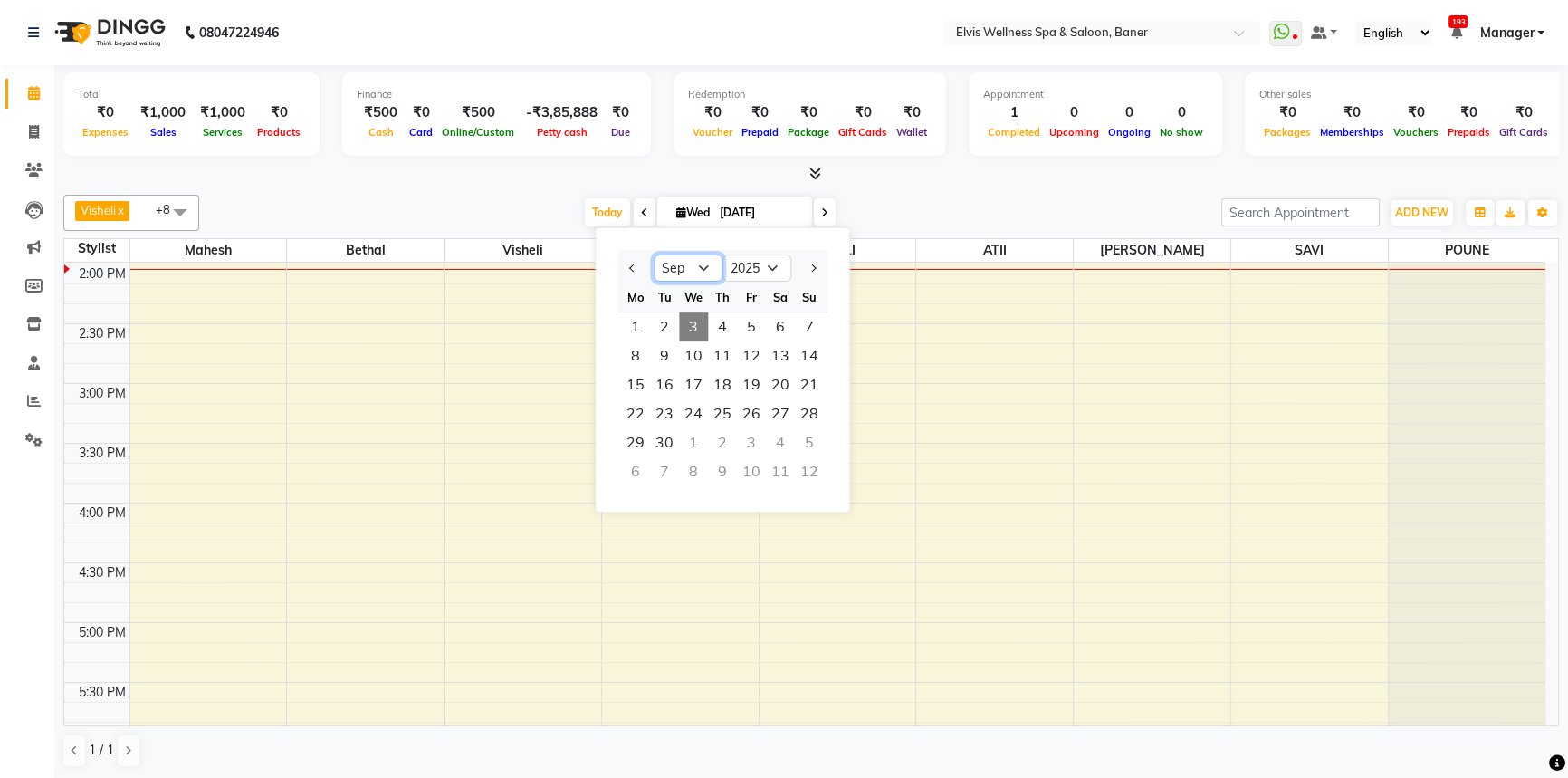
click at [705, 267] on select "Jan Feb Mar Apr May Jun [DATE] Aug Sep Oct Nov Dec" at bounding box center [688, 268] width 69 height 27
click at [906, 199] on div "[DATE] [DATE] Jan Feb Mar Apr May Jun [DATE] Aug Sep Oct Nov [DATE] 2016 2017 2…" at bounding box center [710, 212] width 1004 height 27
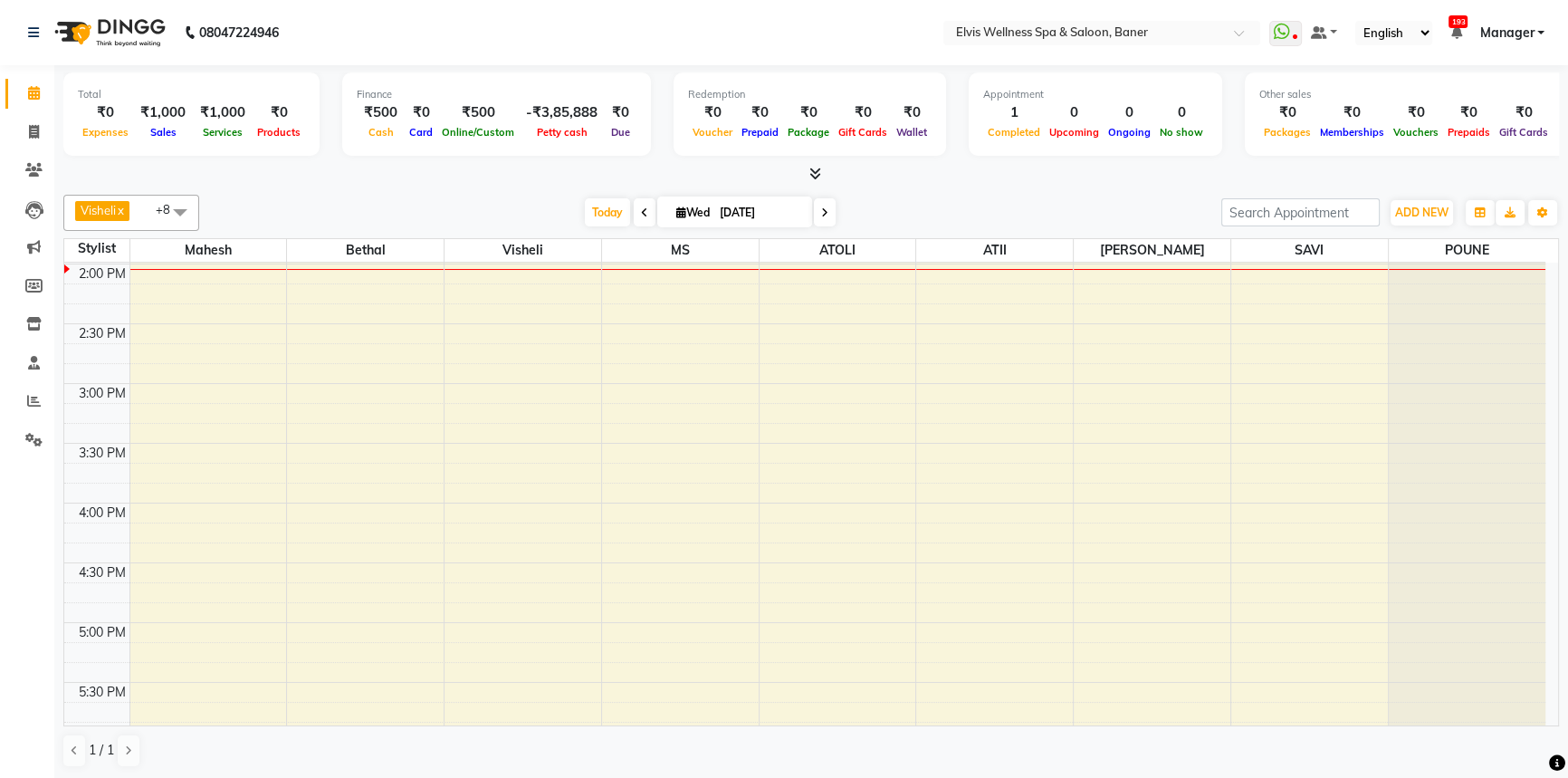
click at [679, 211] on icon at bounding box center [681, 212] width 10 height 12
select select "9"
select select "2025"
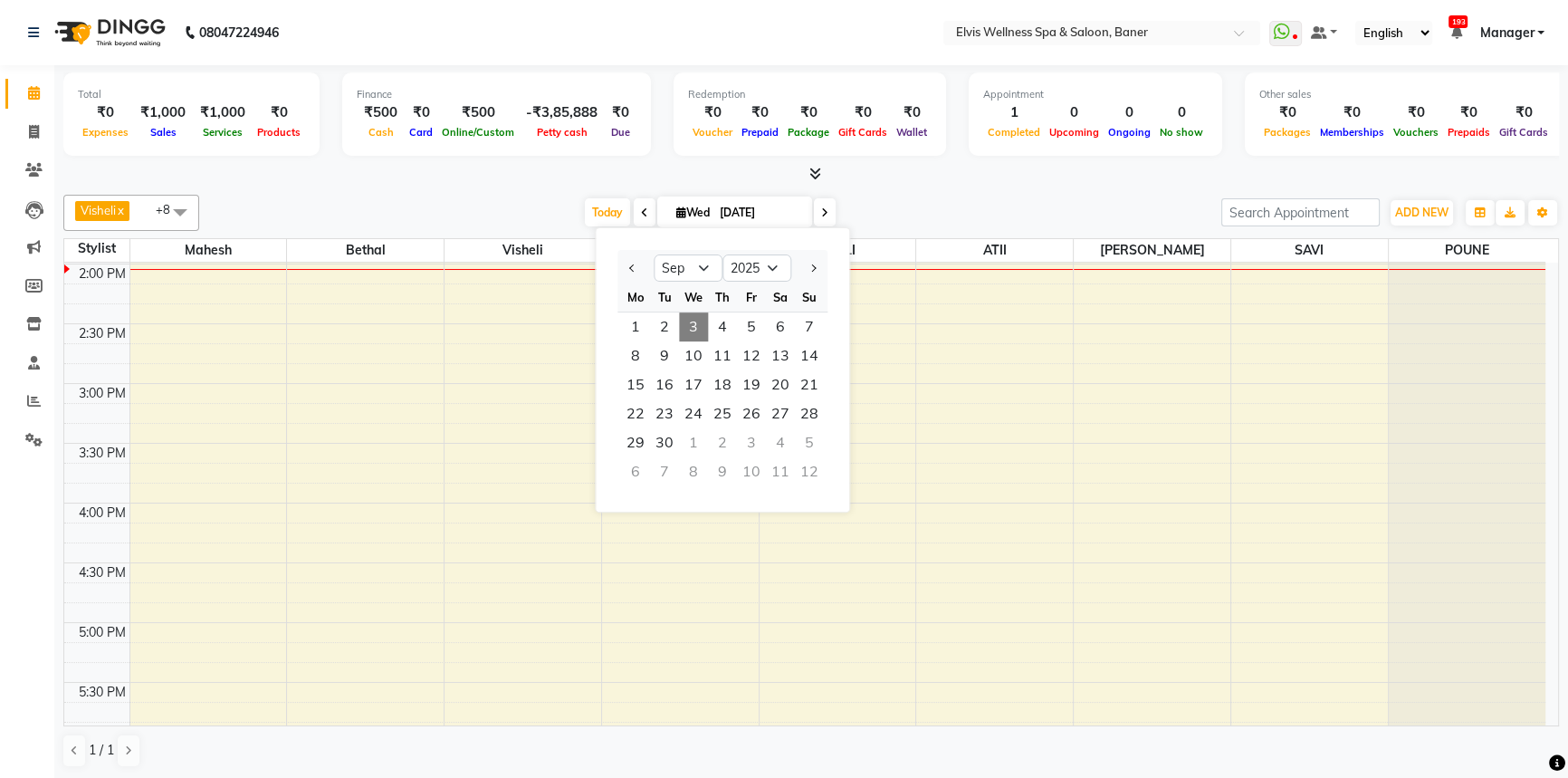
click at [681, 216] on span "Wed" at bounding box center [692, 212] width 42 height 13
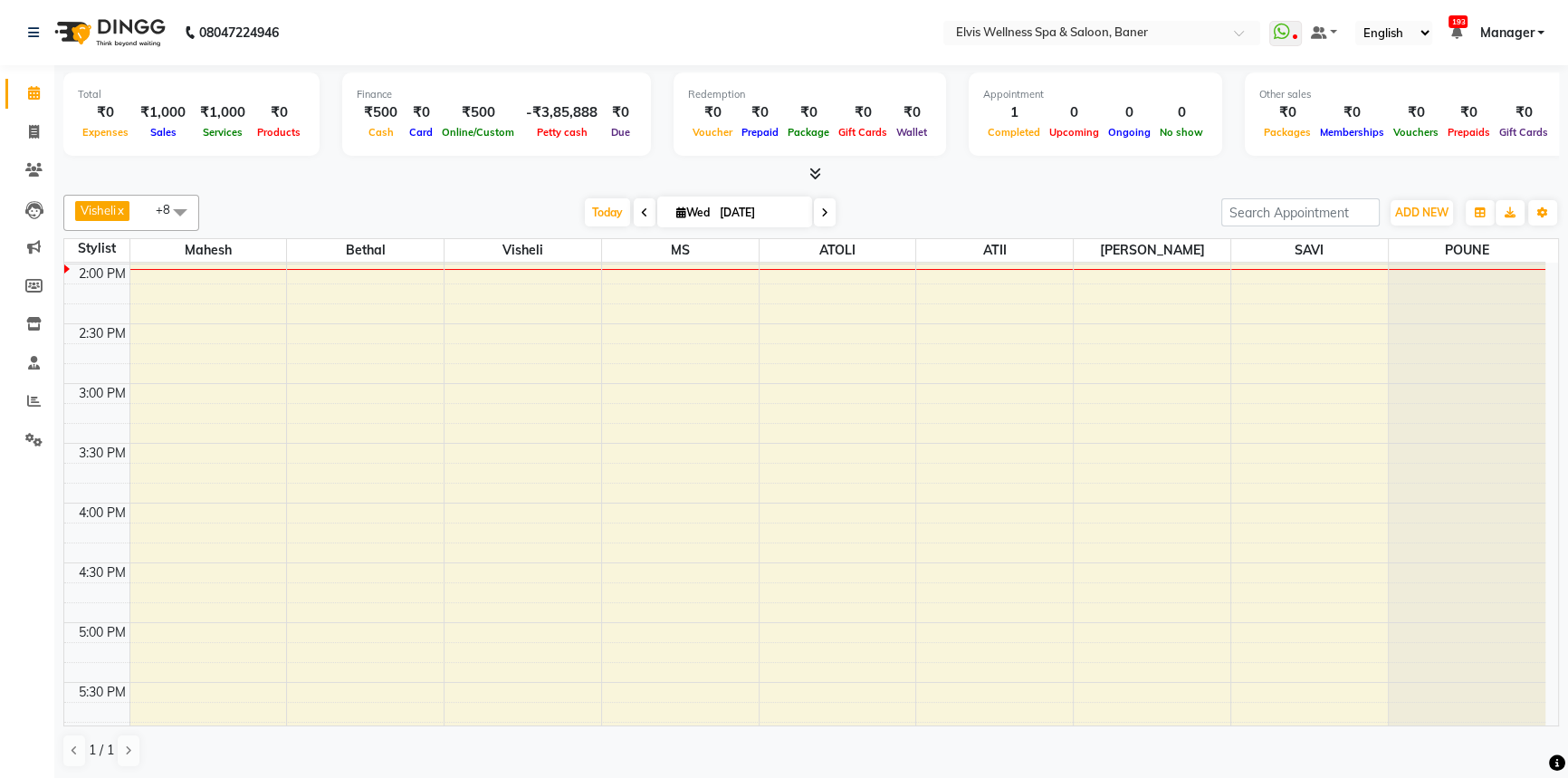
click at [676, 215] on icon at bounding box center [681, 212] width 10 height 12
select select "9"
select select "2025"
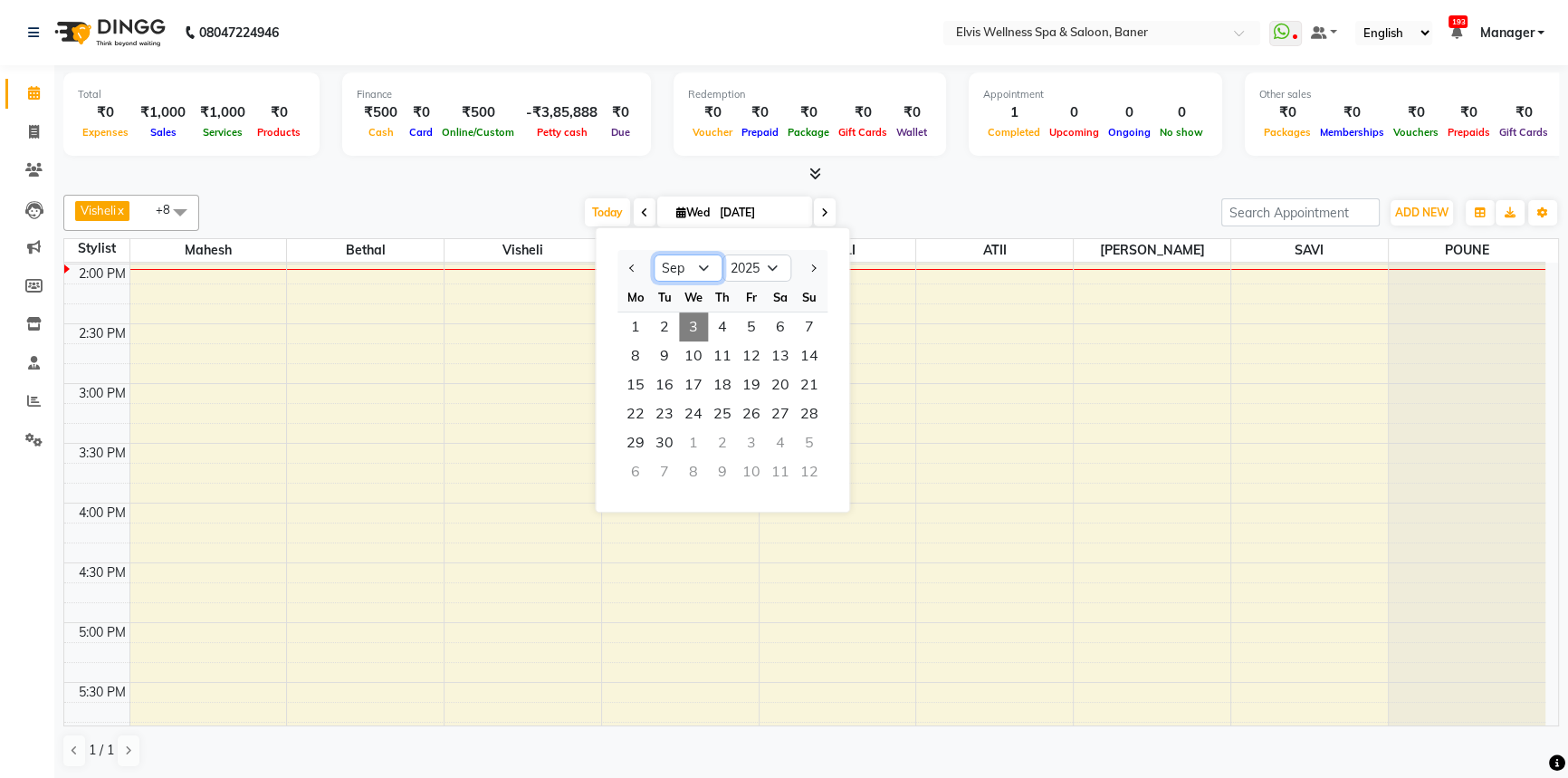
click at [699, 270] on select "Jan Feb Mar Apr May Jun [DATE] Aug Sep Oct Nov Dec" at bounding box center [688, 268] width 69 height 27
select select "8"
click at [654, 255] on select "Jan Feb Mar Apr May Jun [DATE] Aug Sep Oct Nov Dec" at bounding box center [688, 268] width 69 height 27
click at [858, 219] on div "[DATE] [DATE] Jan Feb Mar Apr May Jun [DATE] Aug Sep Oct Nov [DATE] 2016 2017 2…" at bounding box center [710, 212] width 1004 height 27
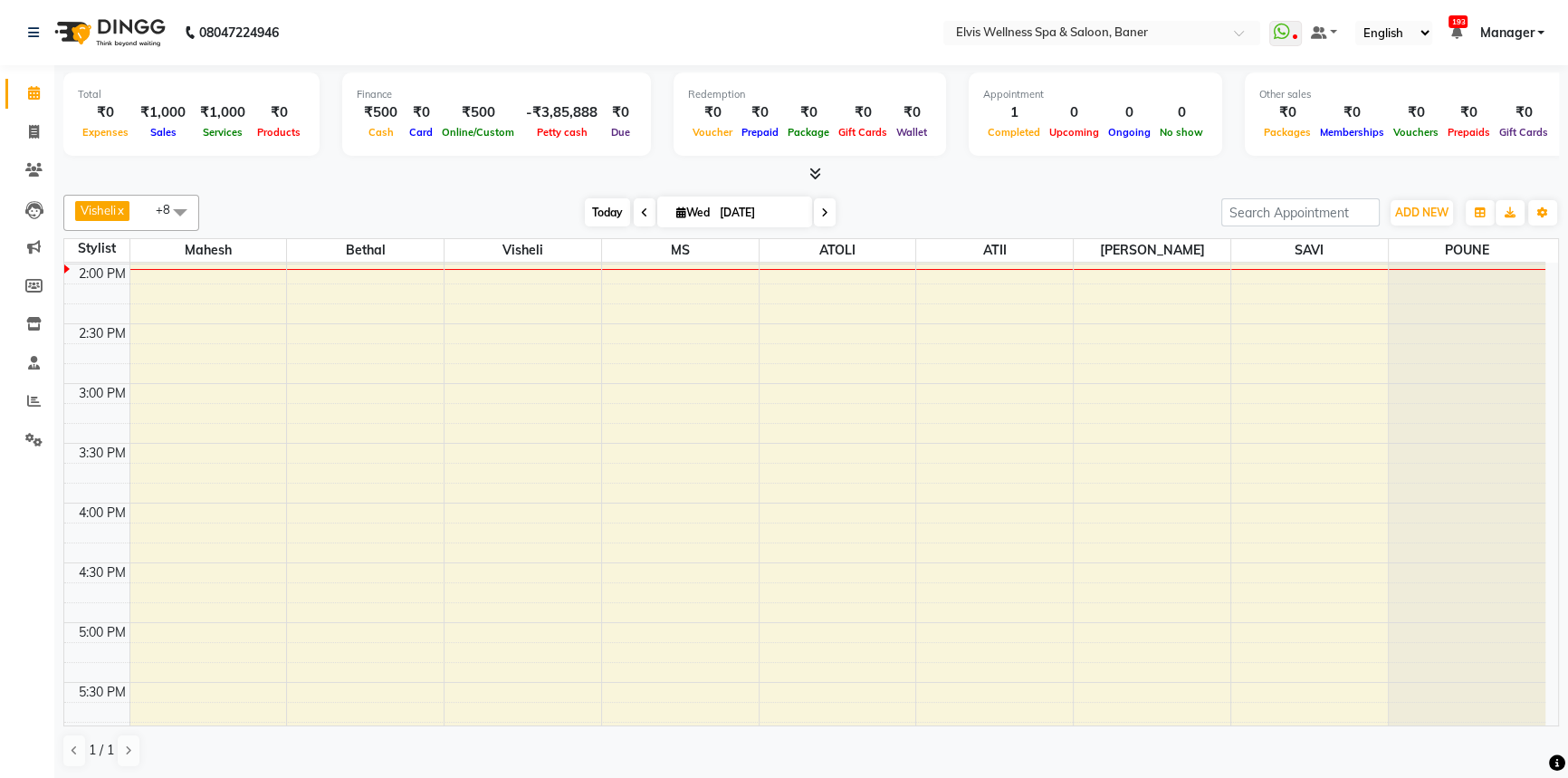
click at [609, 210] on span "Today" at bounding box center [607, 212] width 45 height 28
drag, startPoint x: 507, startPoint y: 212, endPoint x: 592, endPoint y: 224, distance: 85.8
click at [508, 212] on div "[DATE] [DATE]" at bounding box center [710, 212] width 1004 height 27
click at [602, 220] on span "Today" at bounding box center [607, 212] width 45 height 28
click at [594, 210] on span "Today" at bounding box center [607, 212] width 45 height 28
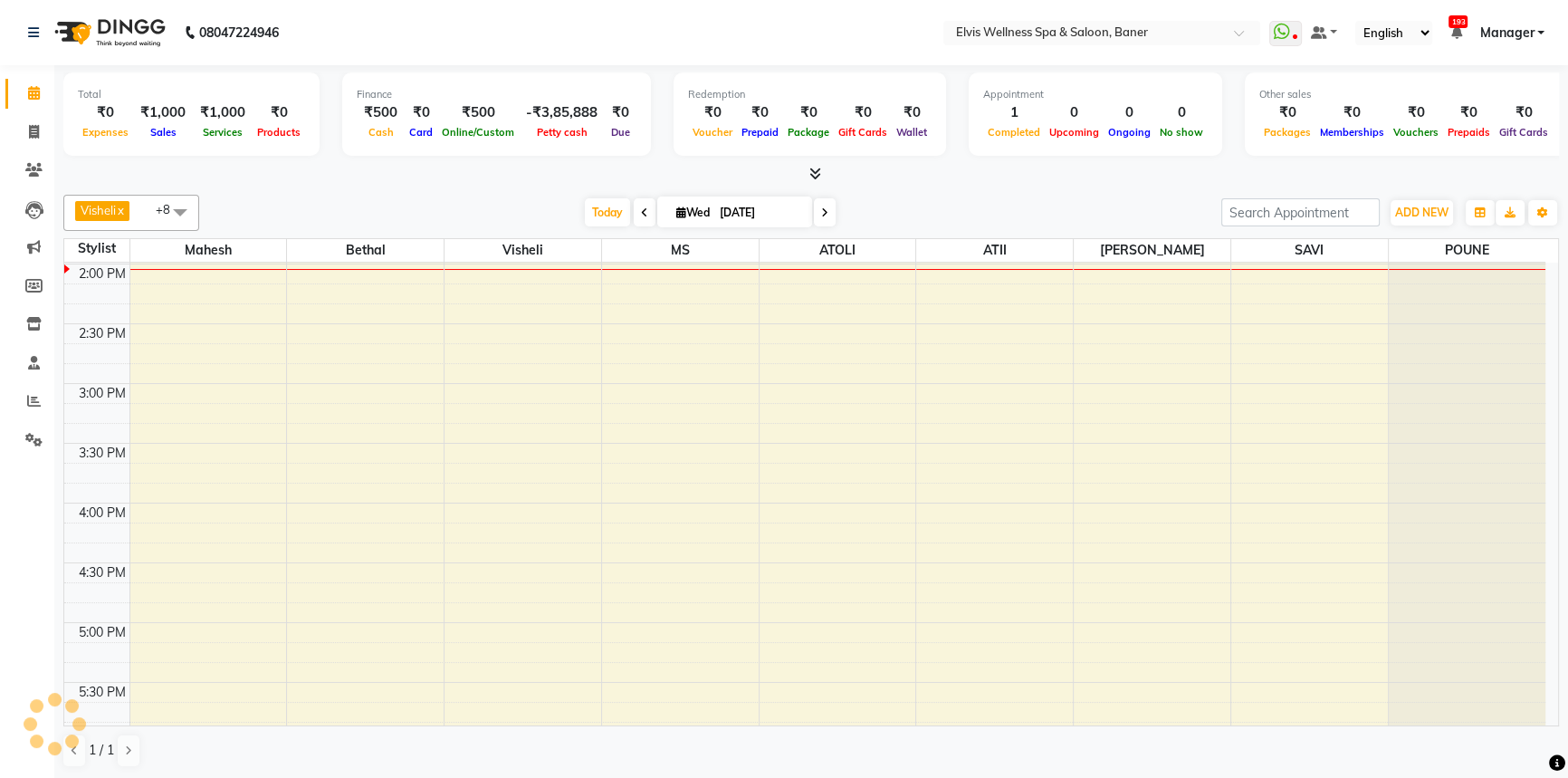
drag, startPoint x: 558, startPoint y: 226, endPoint x: 598, endPoint y: 212, distance: 42.4
click at [559, 226] on div "Visheli x MS x Bethal x ATOLI x ATII x SAVI x [PERSON_NAME] [PERSON_NAME] x +8 …" at bounding box center [811, 212] width 1496 height 37
click at [599, 212] on span "Today" at bounding box center [607, 212] width 45 height 28
click at [530, 213] on div "[DATE] [DATE]" at bounding box center [710, 212] width 1004 height 27
click at [574, 203] on div "[DATE] [DATE]" at bounding box center [710, 212] width 1004 height 27
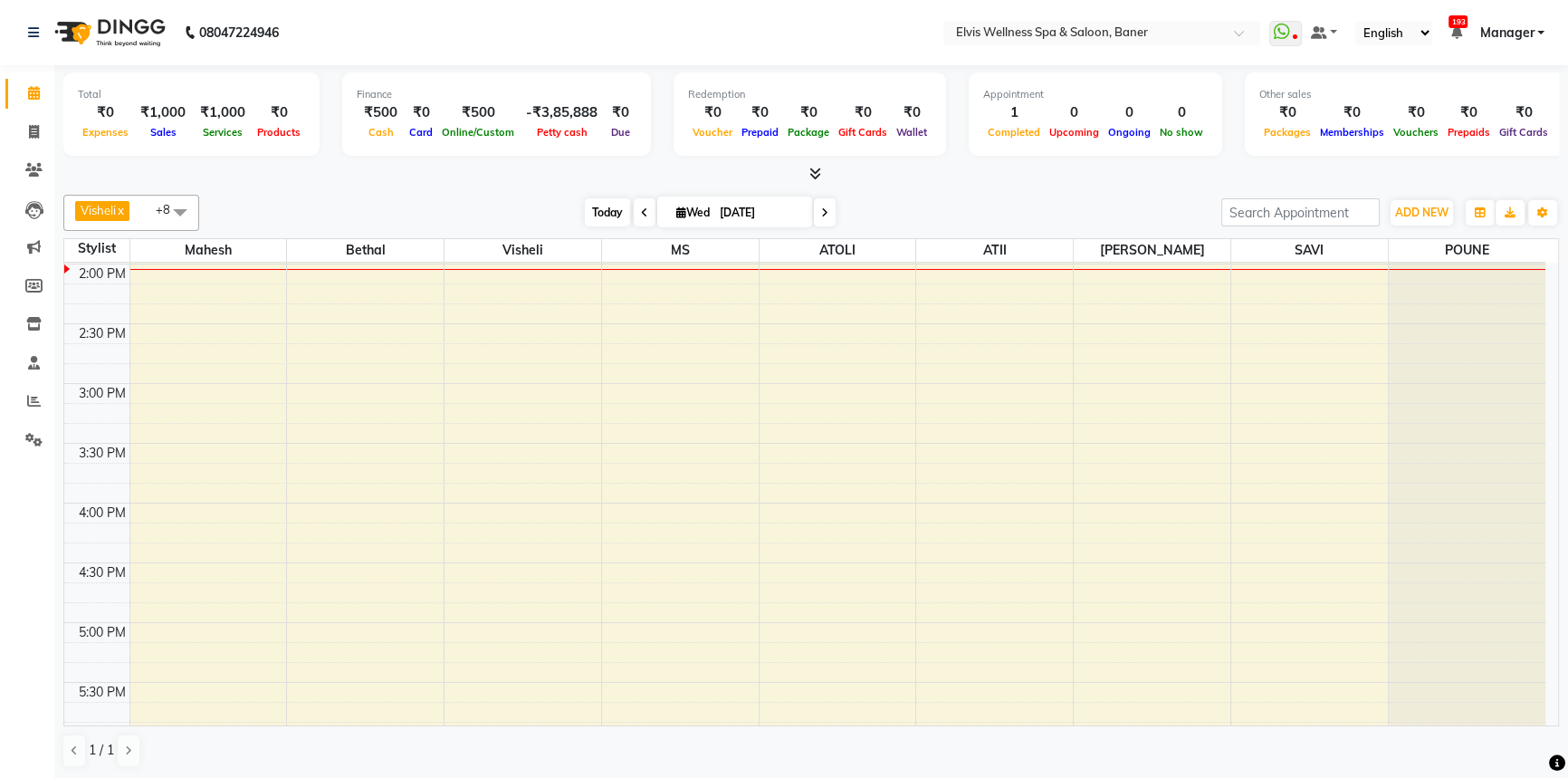
click at [602, 210] on span "Today" at bounding box center [607, 212] width 45 height 28
